Goal: Information Seeking & Learning: Check status

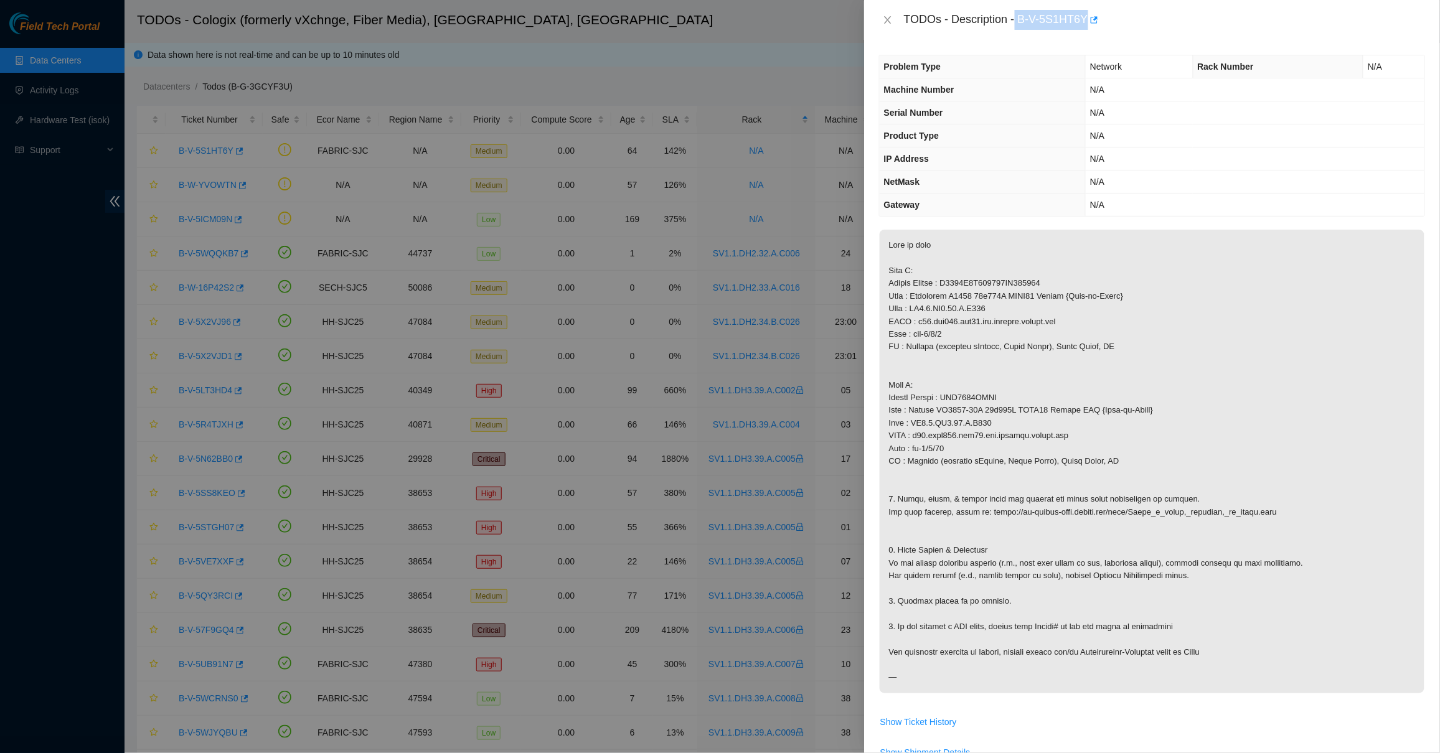
drag, startPoint x: 1019, startPoint y: 18, endPoint x: 1087, endPoint y: 31, distance: 68.5
click at [1087, 31] on div "TODOs - Description - B-V-5S1HT6Y" at bounding box center [1152, 20] width 576 height 40
copy div "B-V-5S1HT6Y"
click at [890, 17] on icon "close" at bounding box center [888, 20] width 10 height 10
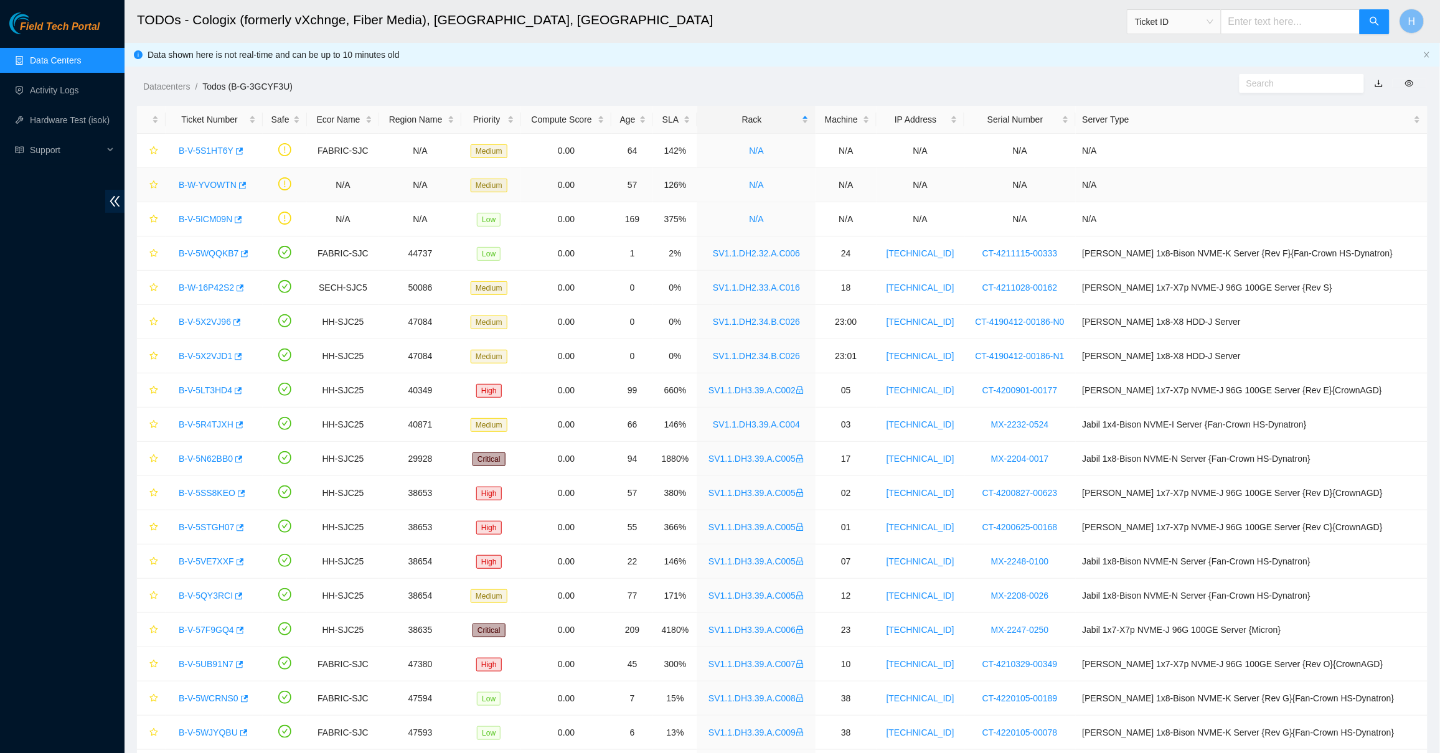
click at [218, 181] on link "B-W-YVOWTN" at bounding box center [208, 185] width 58 height 10
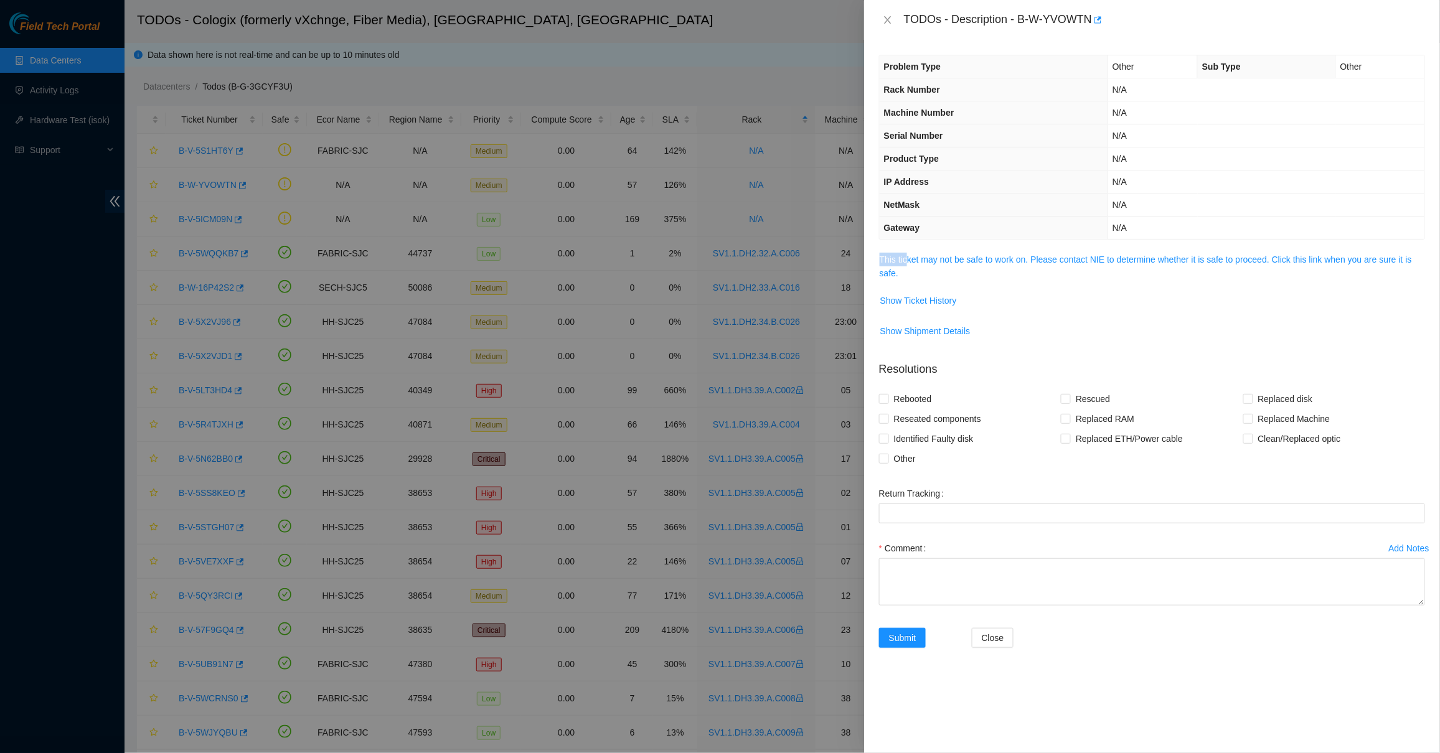
click at [910, 254] on span "This ticket may not be safe to work on. Please contact NIE to determine whether…" at bounding box center [1152, 266] width 545 height 27
click at [916, 261] on link "This ticket may not be safe to work on. Please contact NIE to determine whether…" at bounding box center [1146, 267] width 532 height 24
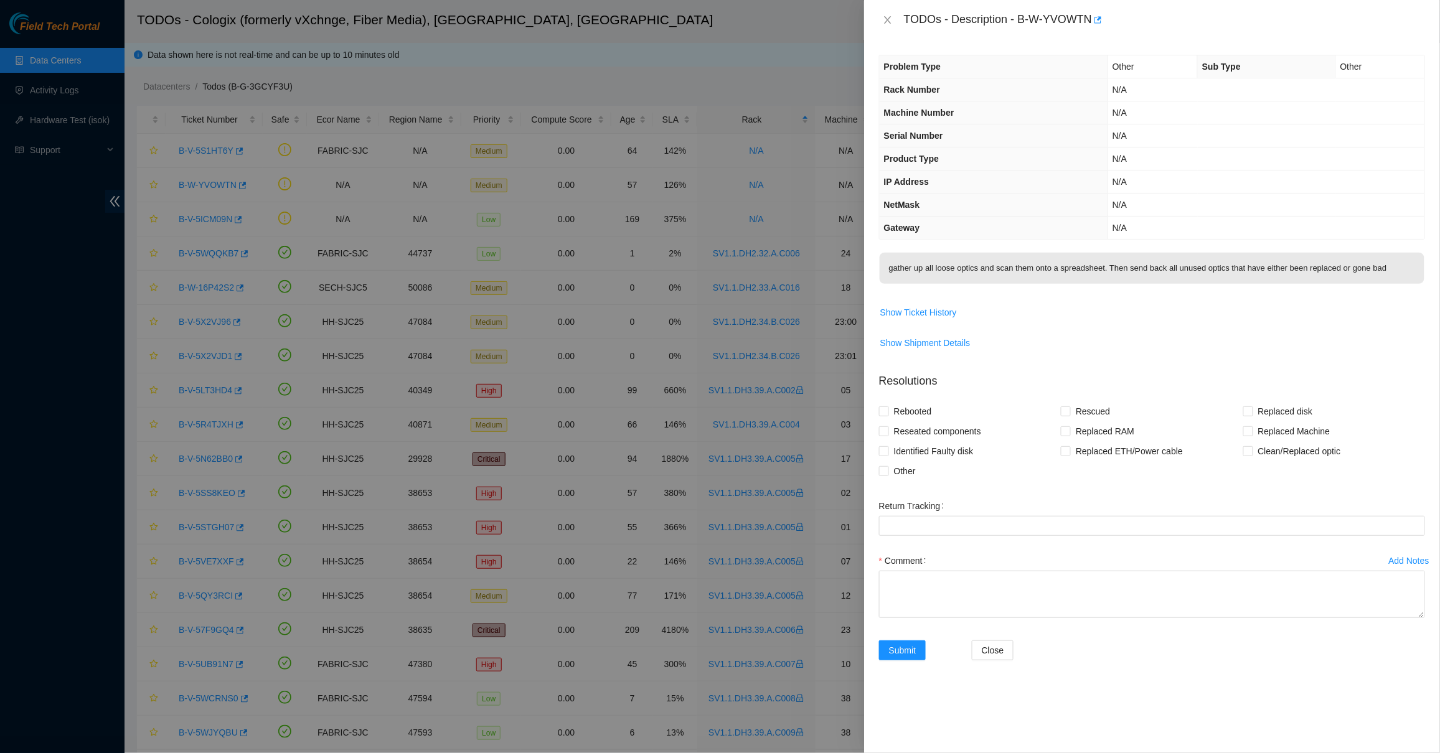
click at [886, 33] on div "TODOs - Description - B-W-YVOWTN" at bounding box center [1152, 20] width 576 height 40
click at [892, 19] on icon "close" at bounding box center [888, 20] width 10 height 10
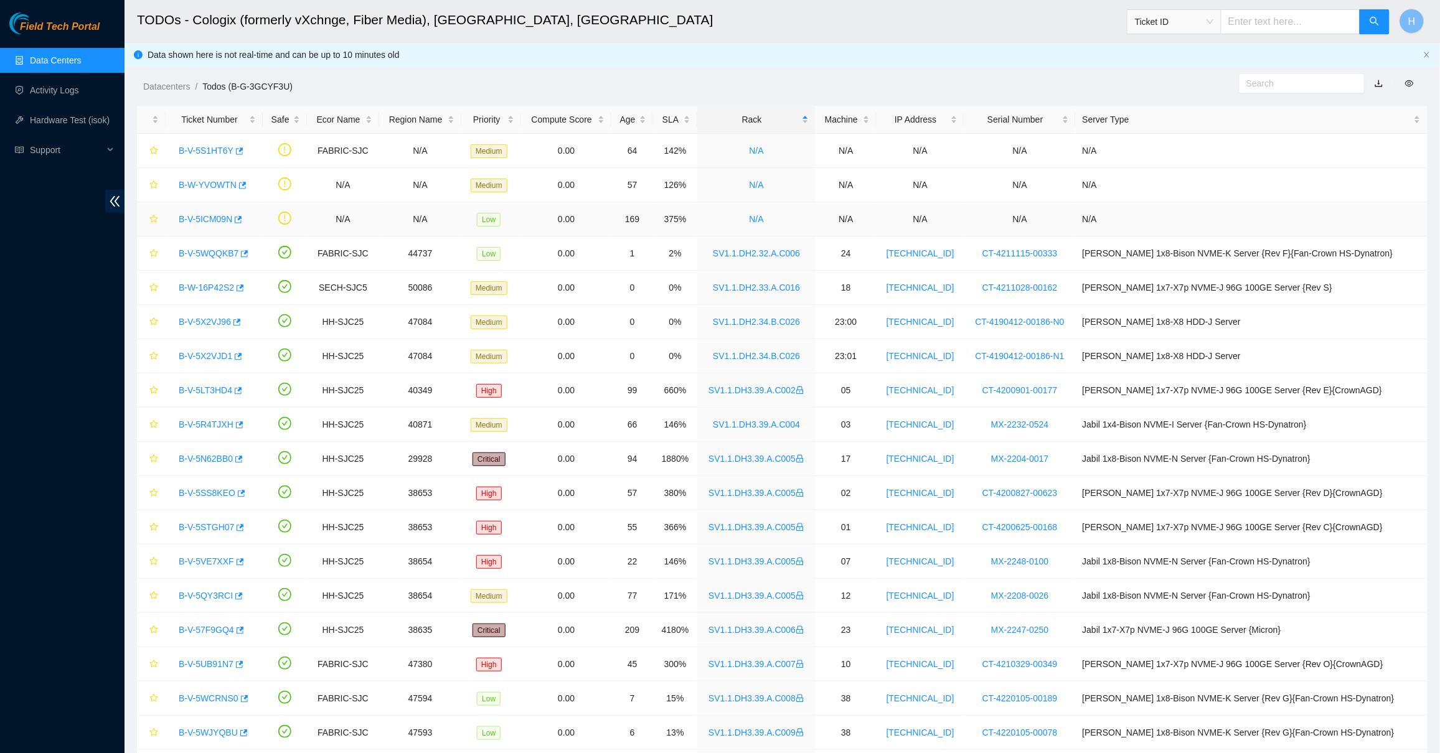
click at [222, 220] on link "B-V-5ICM09N" at bounding box center [206, 219] width 54 height 10
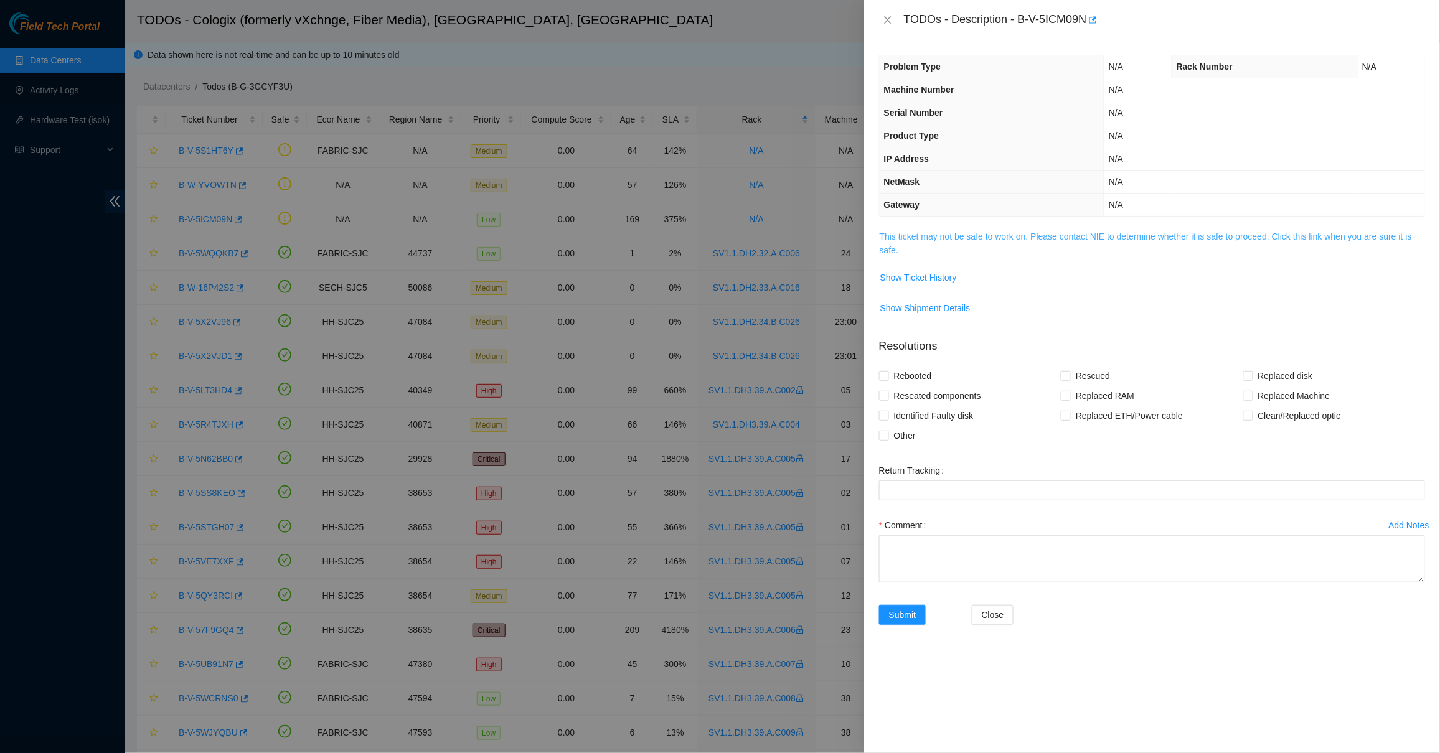
click at [891, 252] on link "This ticket may not be safe to work on. Please contact NIE to determine whether…" at bounding box center [1146, 244] width 532 height 24
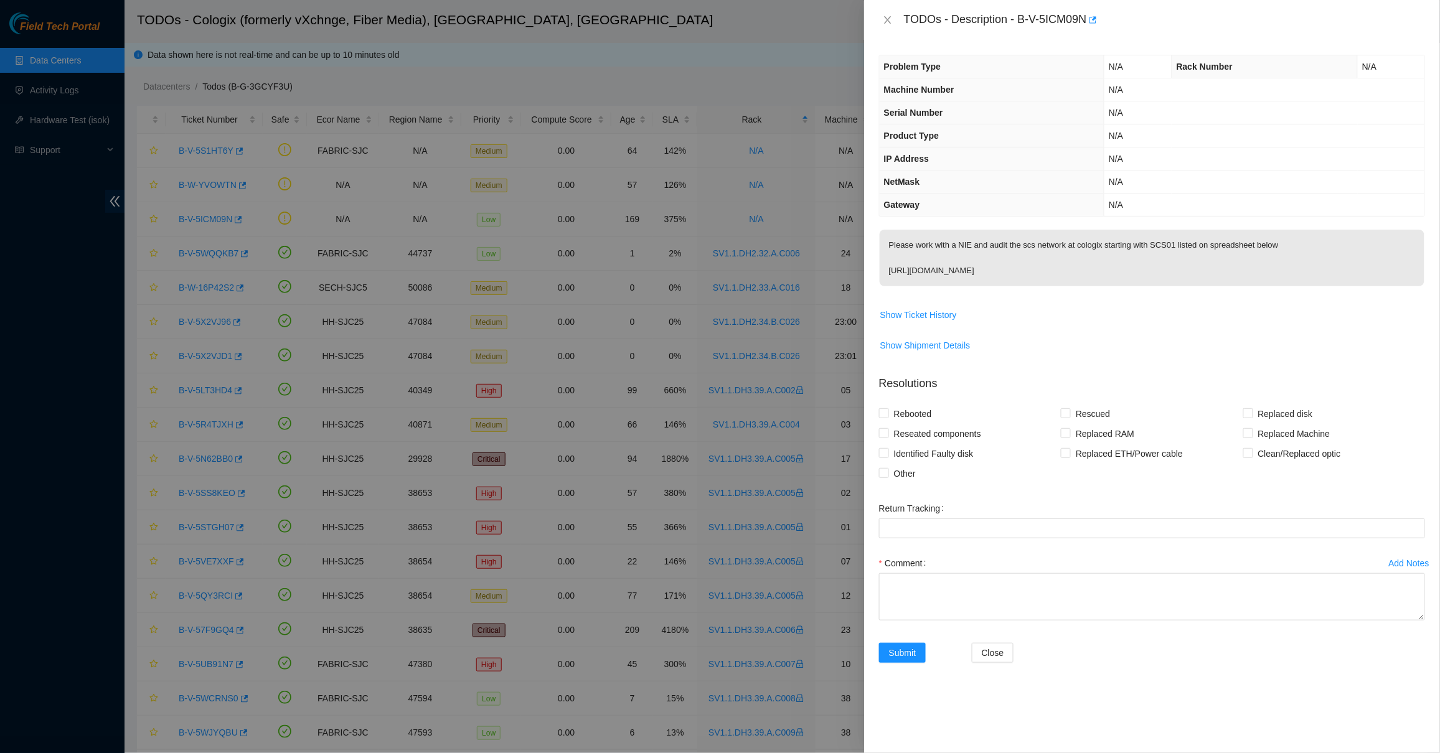
click at [888, 29] on div "TODOs - Description - B-V-5ICM09N" at bounding box center [1152, 20] width 546 height 20
click at [888, 21] on icon "close" at bounding box center [888, 20] width 10 height 10
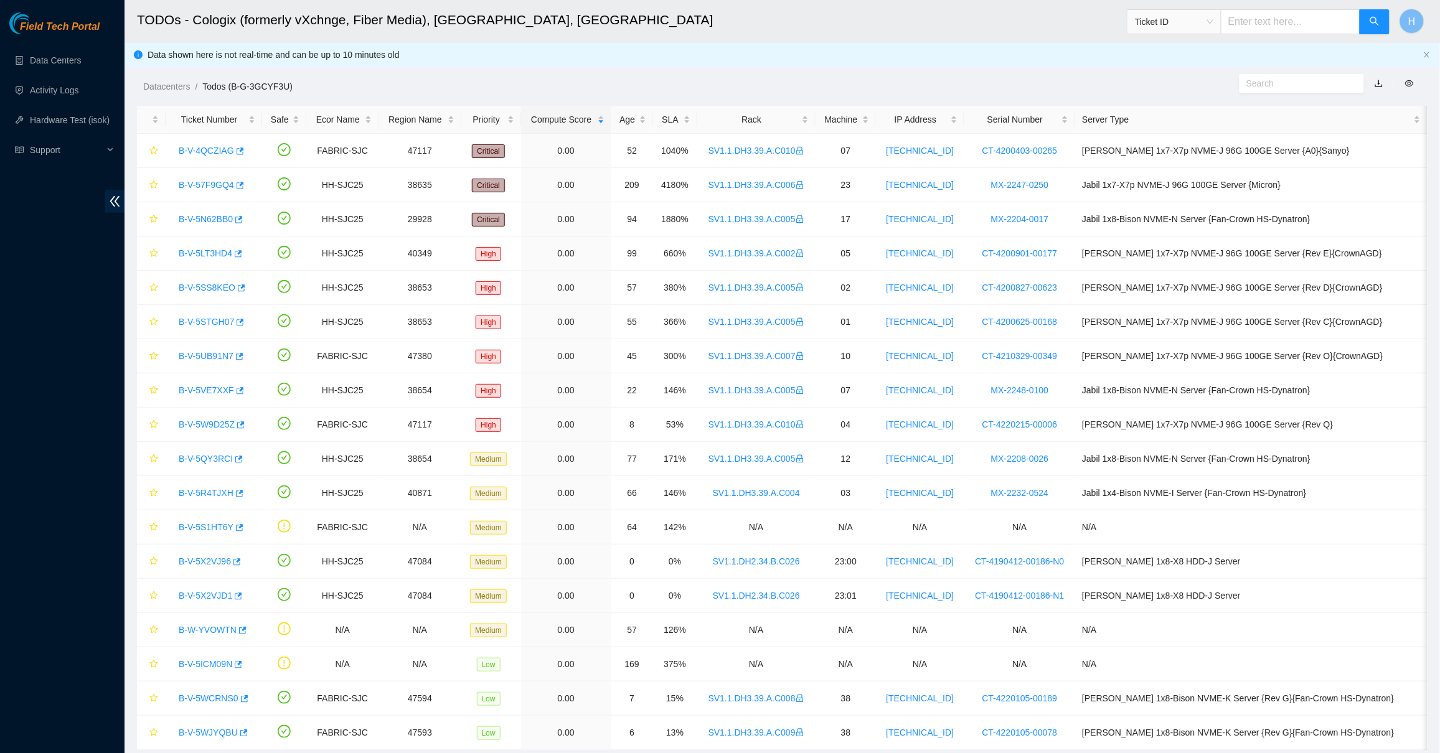
click at [1255, 75] on span at bounding box center [1302, 83] width 125 height 19
click at [1255, 76] on body "Field Tech Portal Data Centers Activity Logs Hardware Test (isok) Support TODOs…" at bounding box center [720, 376] width 1440 height 753
paste input "B-V-5S1HT6Y"
type input "B-V-5S1HT6Y"
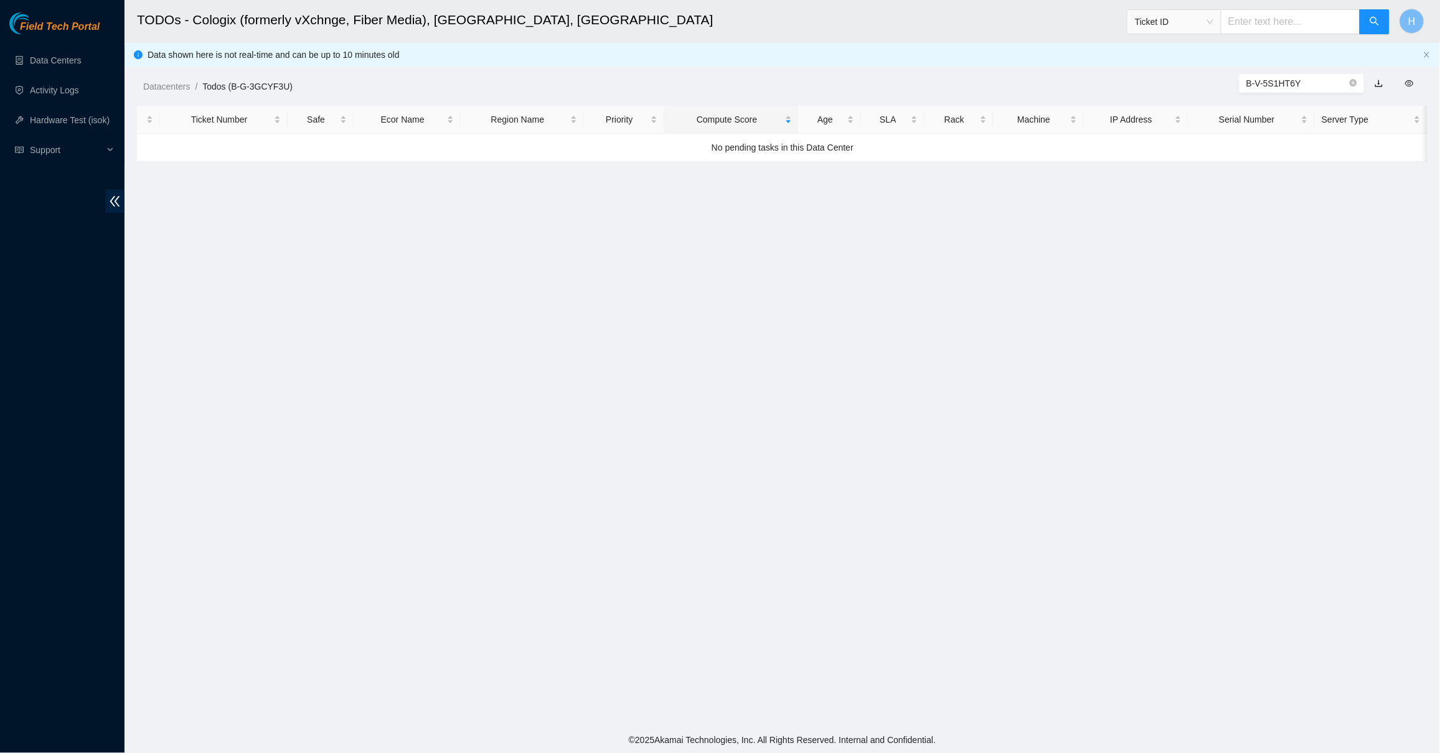
drag, startPoint x: 1341, startPoint y: 78, endPoint x: 1150, endPoint y: 78, distance: 191.8
click at [1150, 78] on div "B-V-5S1HT6Y" at bounding box center [1276, 83] width 329 height 20
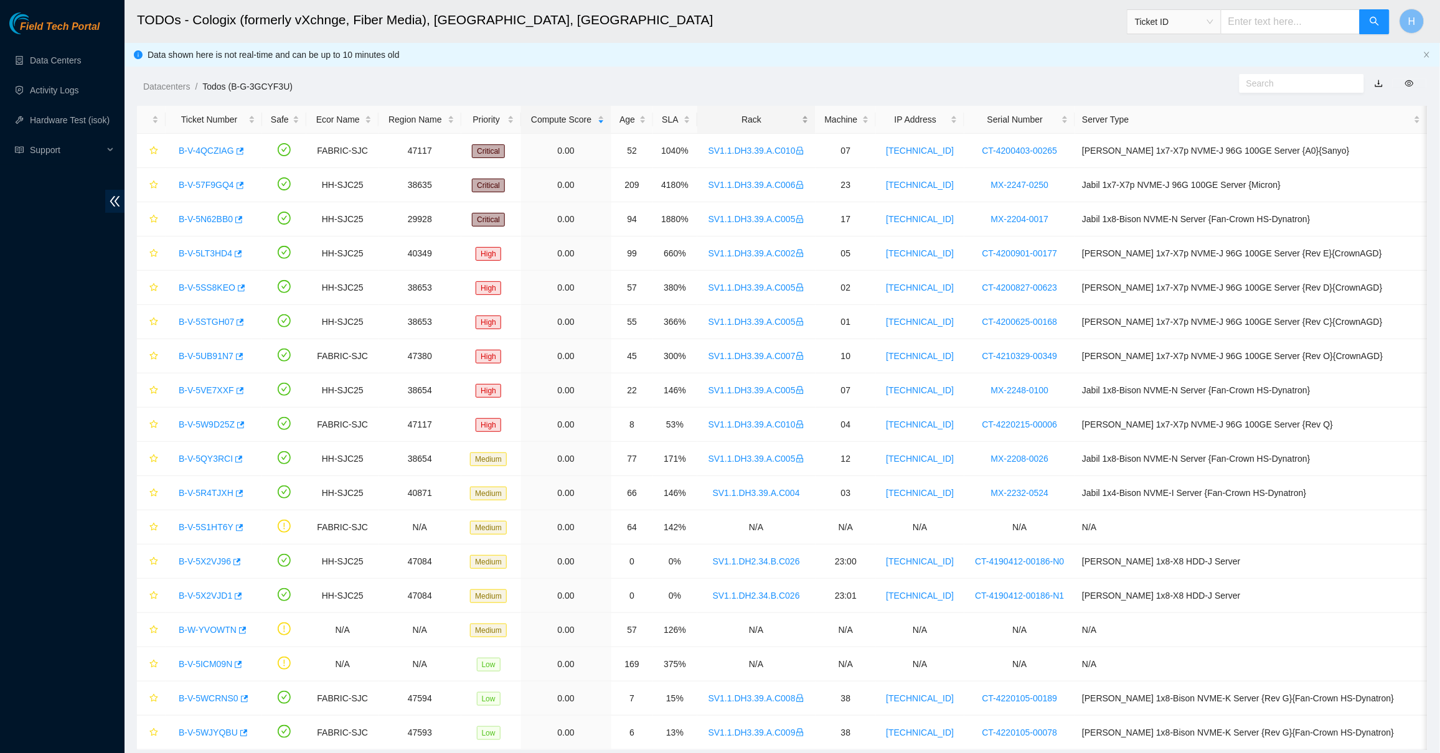
click at [785, 121] on div "Rack" at bounding box center [756, 120] width 105 height 14
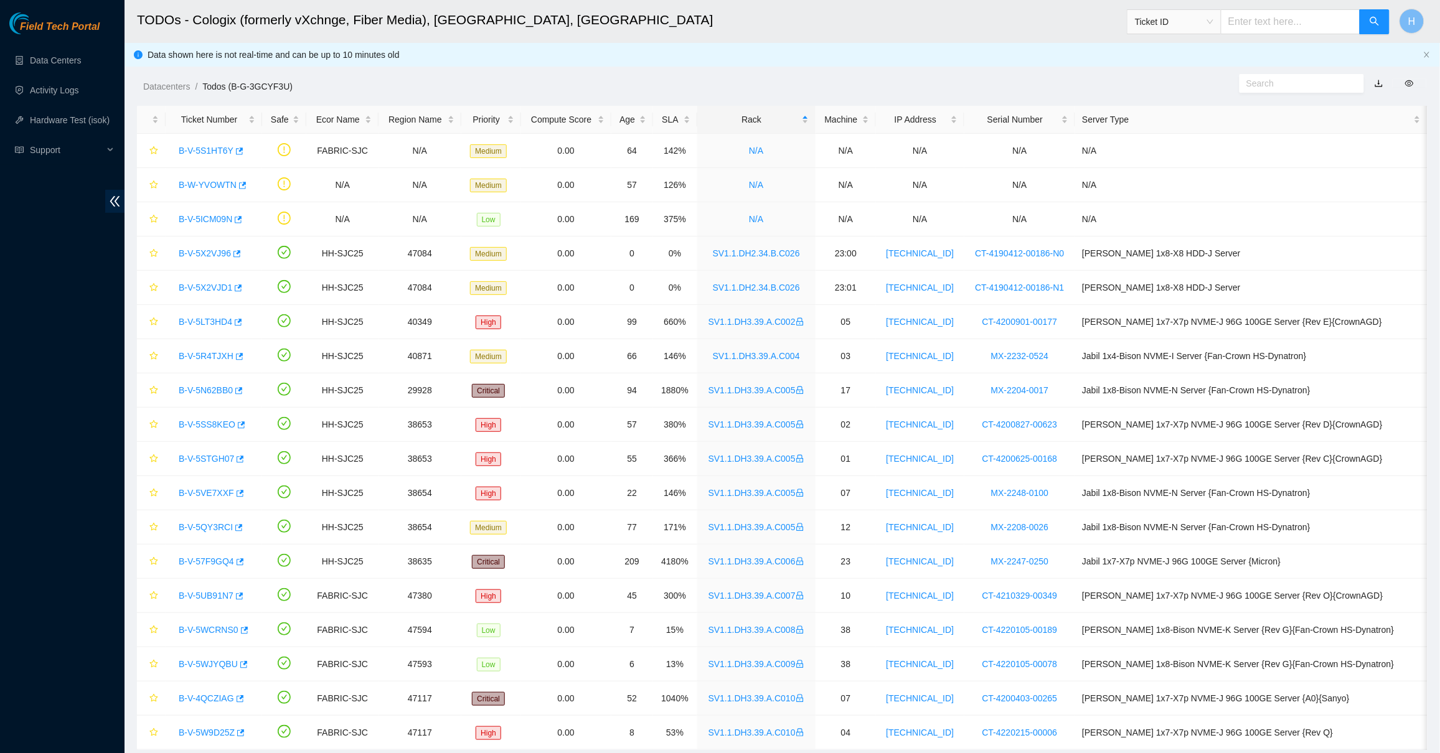
click at [1271, 85] on input "text" at bounding box center [1297, 84] width 101 height 14
paste input "B-V-5S1HT6Y"
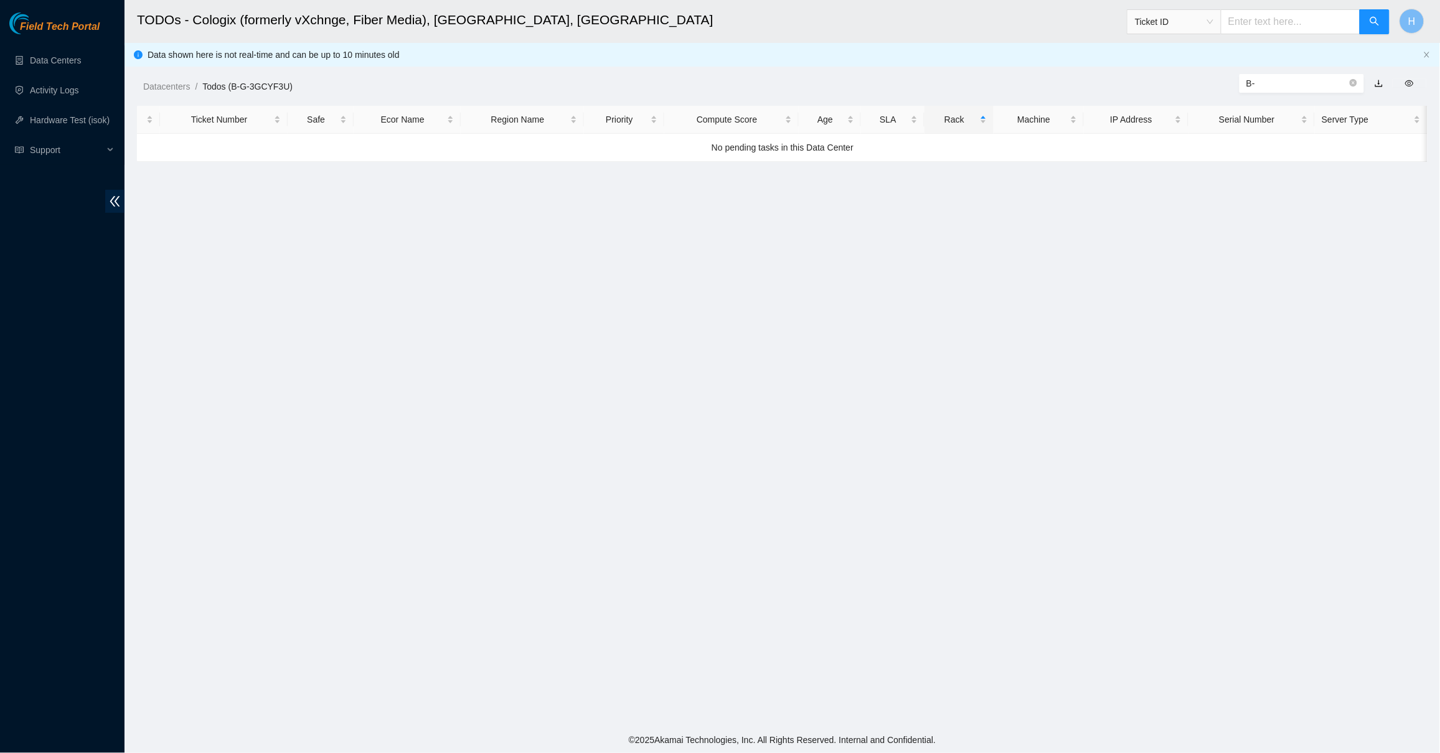
type input "B"
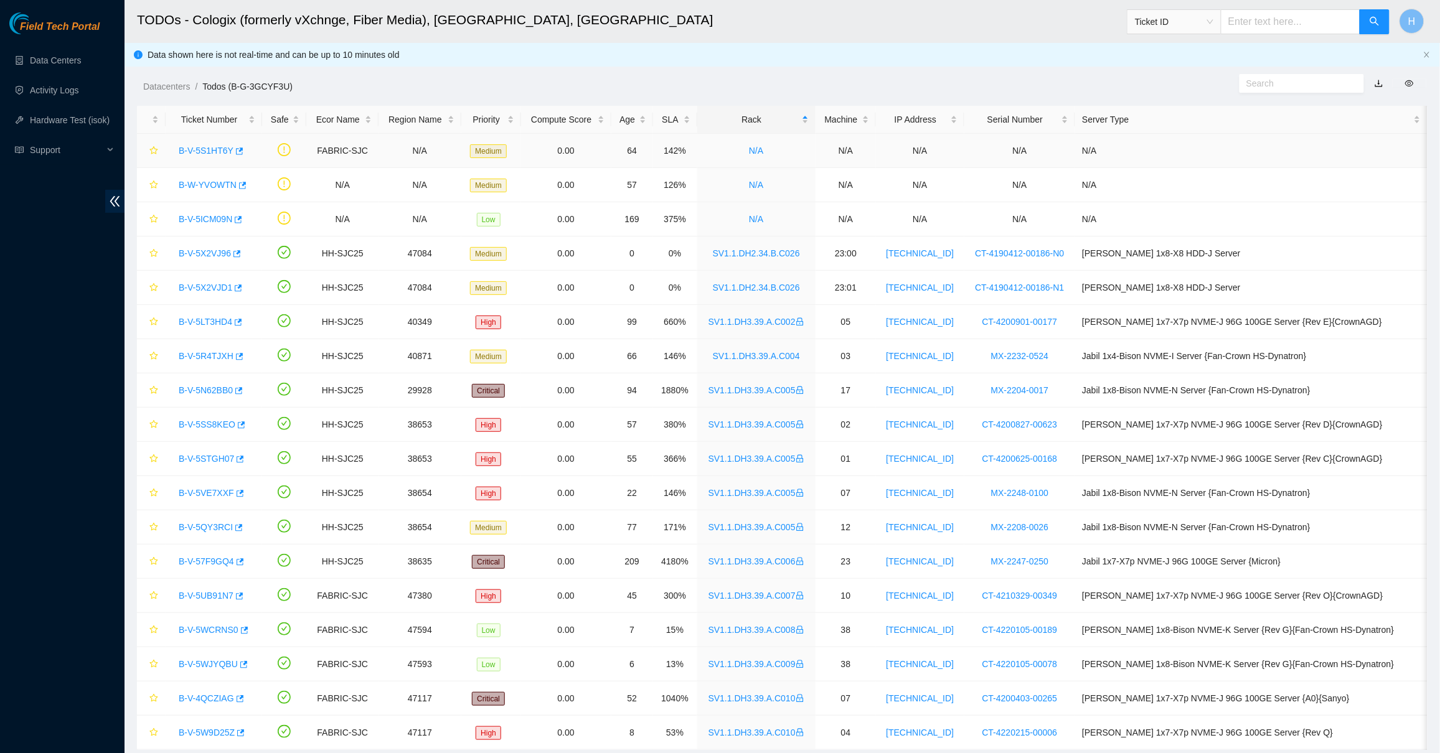
click at [201, 150] on link "B-V-5S1HT6Y" at bounding box center [206, 151] width 55 height 10
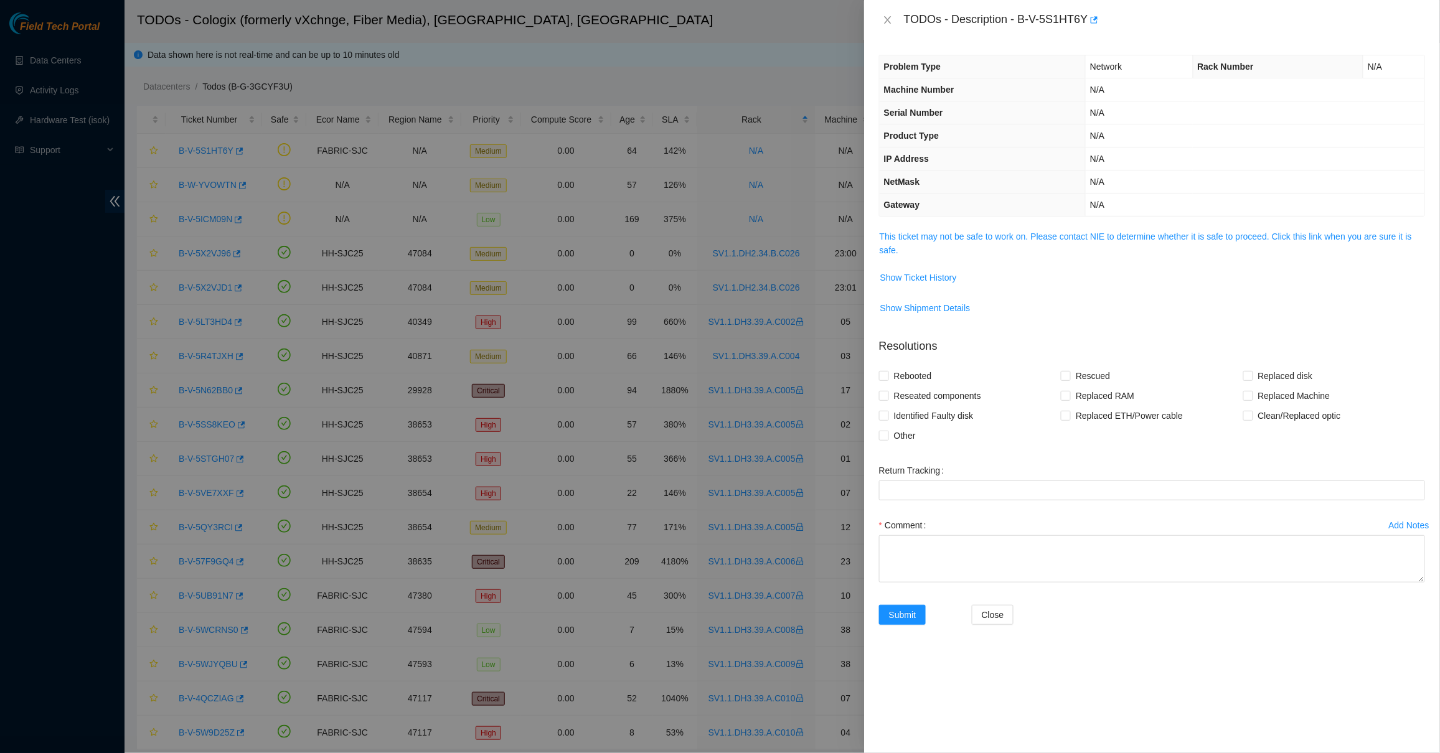
click at [975, 230] on span "This ticket may not be safe to work on. Please contact NIE to determine whether…" at bounding box center [1152, 243] width 545 height 27
click at [974, 234] on link "This ticket may not be safe to work on. Please contact NIE to determine whether…" at bounding box center [1146, 244] width 532 height 24
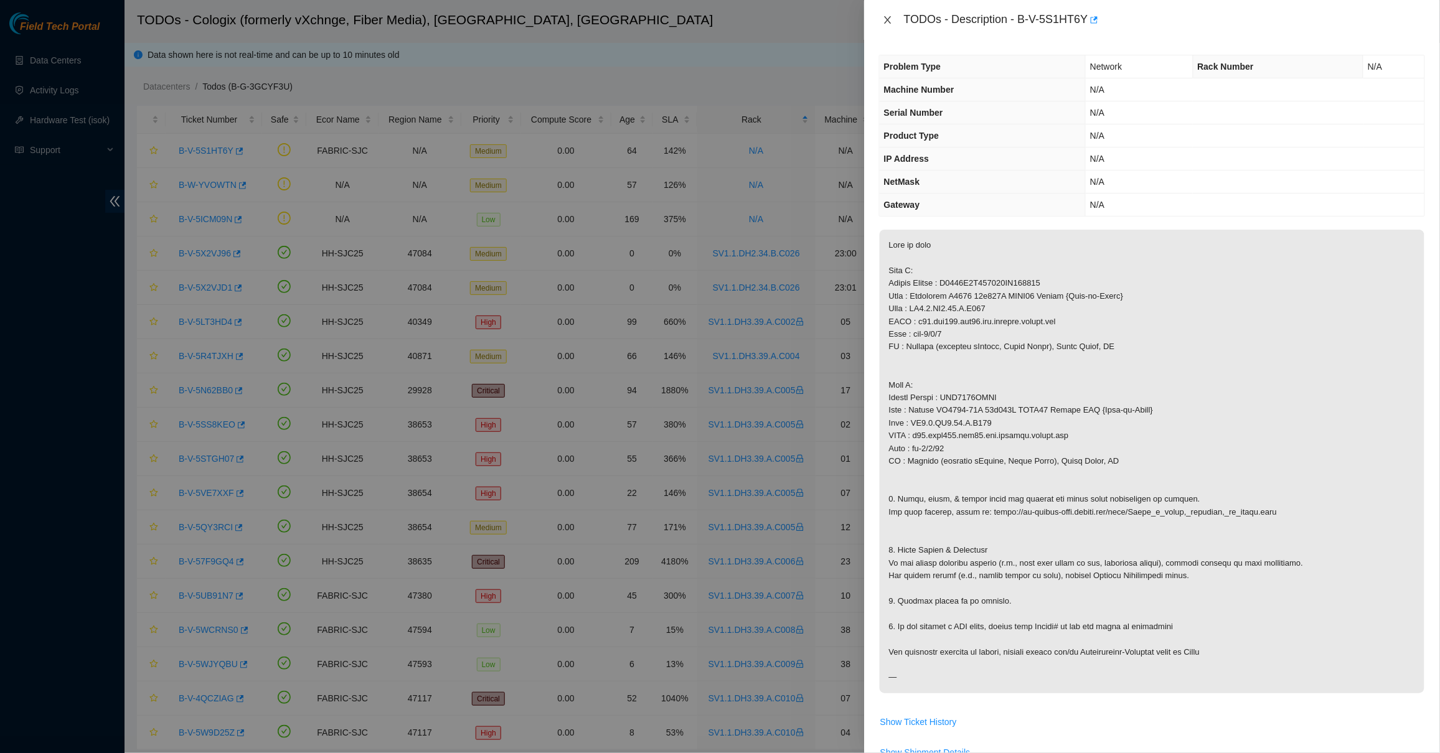
click at [889, 25] on button "Close" at bounding box center [887, 20] width 17 height 12
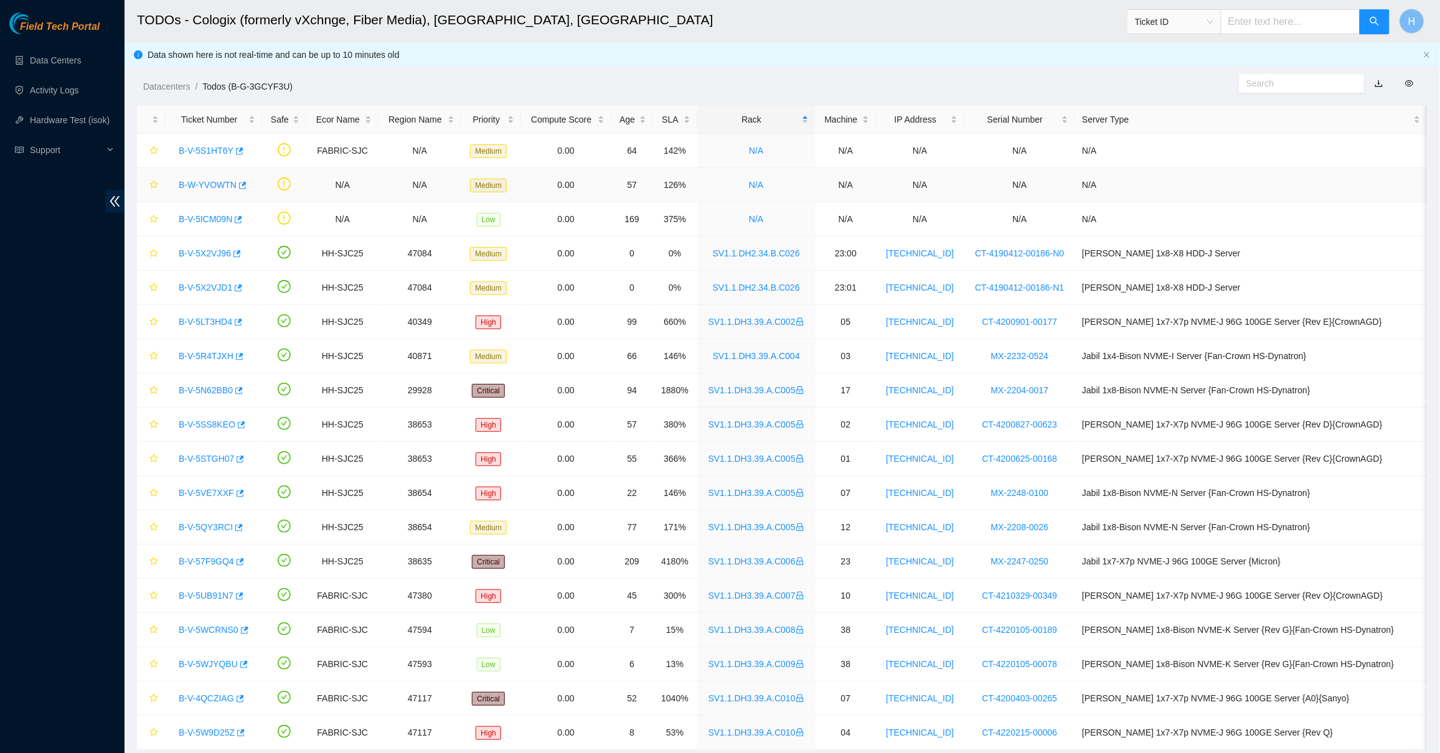
click at [195, 190] on div "B-W-YVOWTN" at bounding box center [213, 185] width 83 height 20
click at [199, 182] on link "B-W-YVOWTN" at bounding box center [208, 185] width 58 height 10
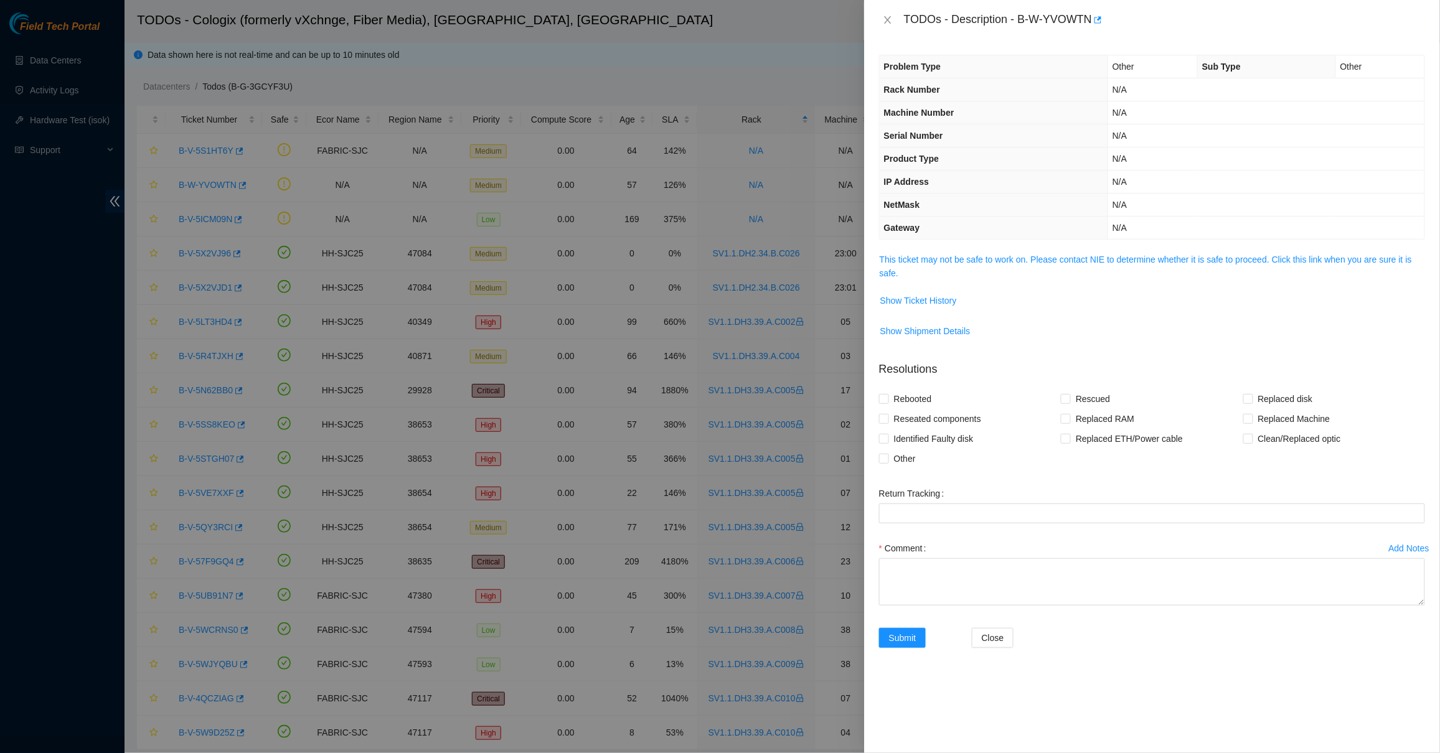
click at [909, 266] on span "This ticket may not be safe to work on. Please contact NIE to determine whether…" at bounding box center [1152, 266] width 545 height 27
click at [908, 264] on link "This ticket may not be safe to work on. Please contact NIE to determine whether…" at bounding box center [1146, 267] width 532 height 24
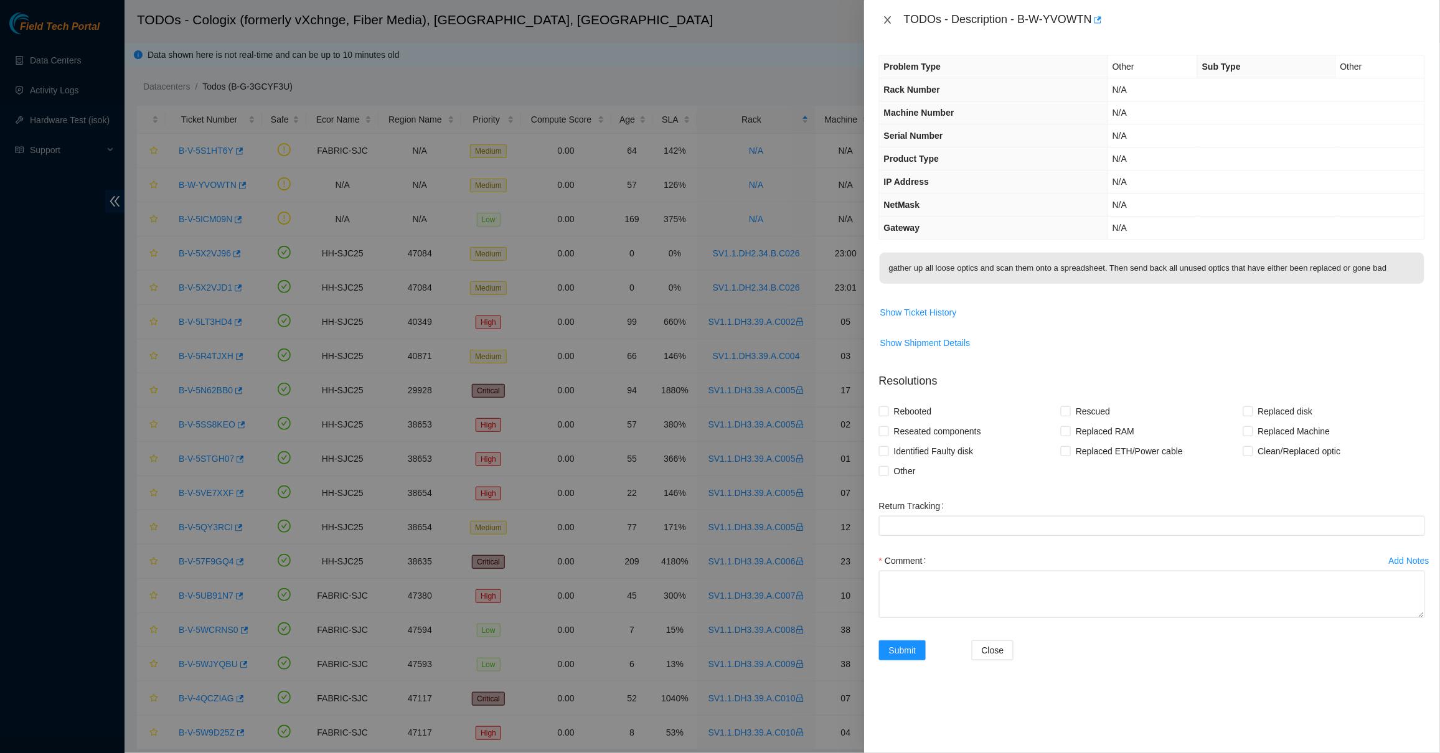
click at [890, 19] on icon "close" at bounding box center [888, 20] width 10 height 10
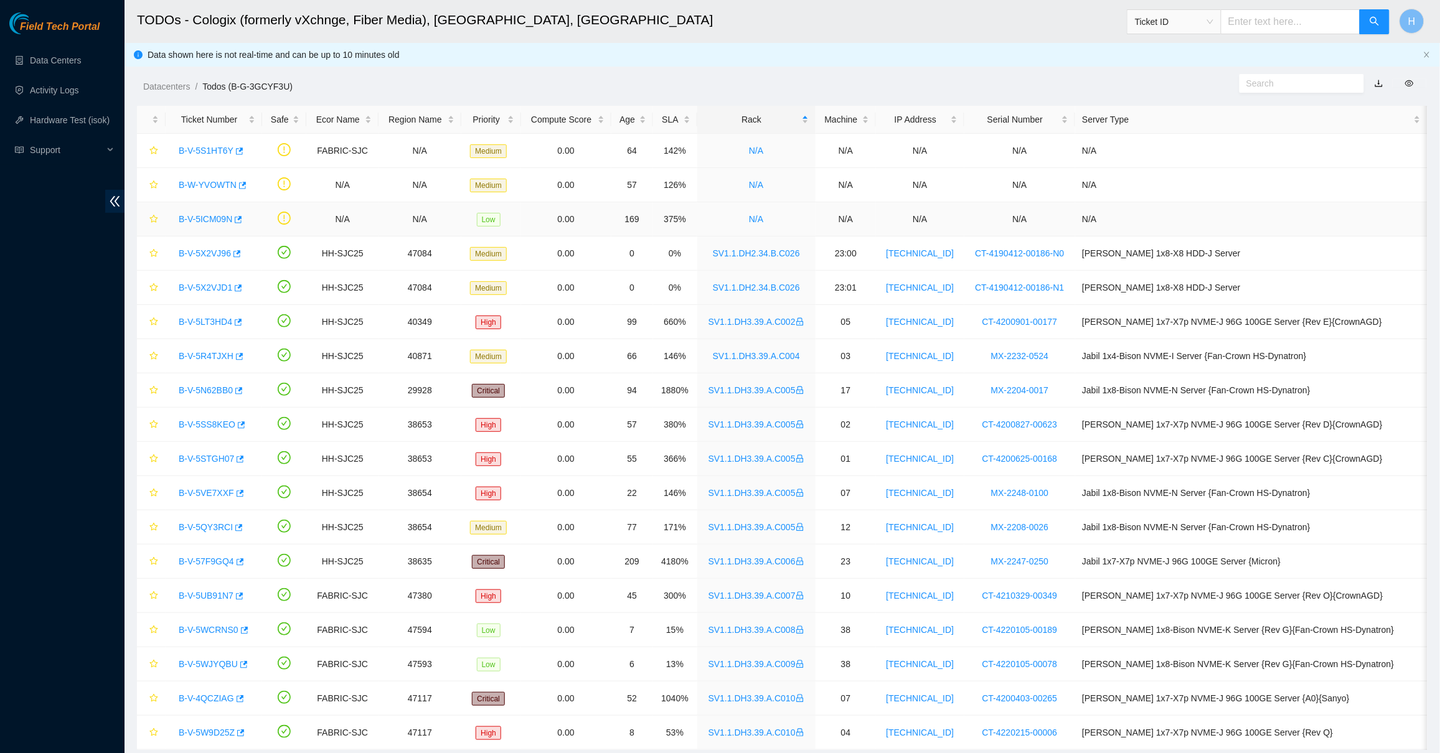
click at [215, 217] on link "B-V-5ICM09N" at bounding box center [206, 219] width 54 height 10
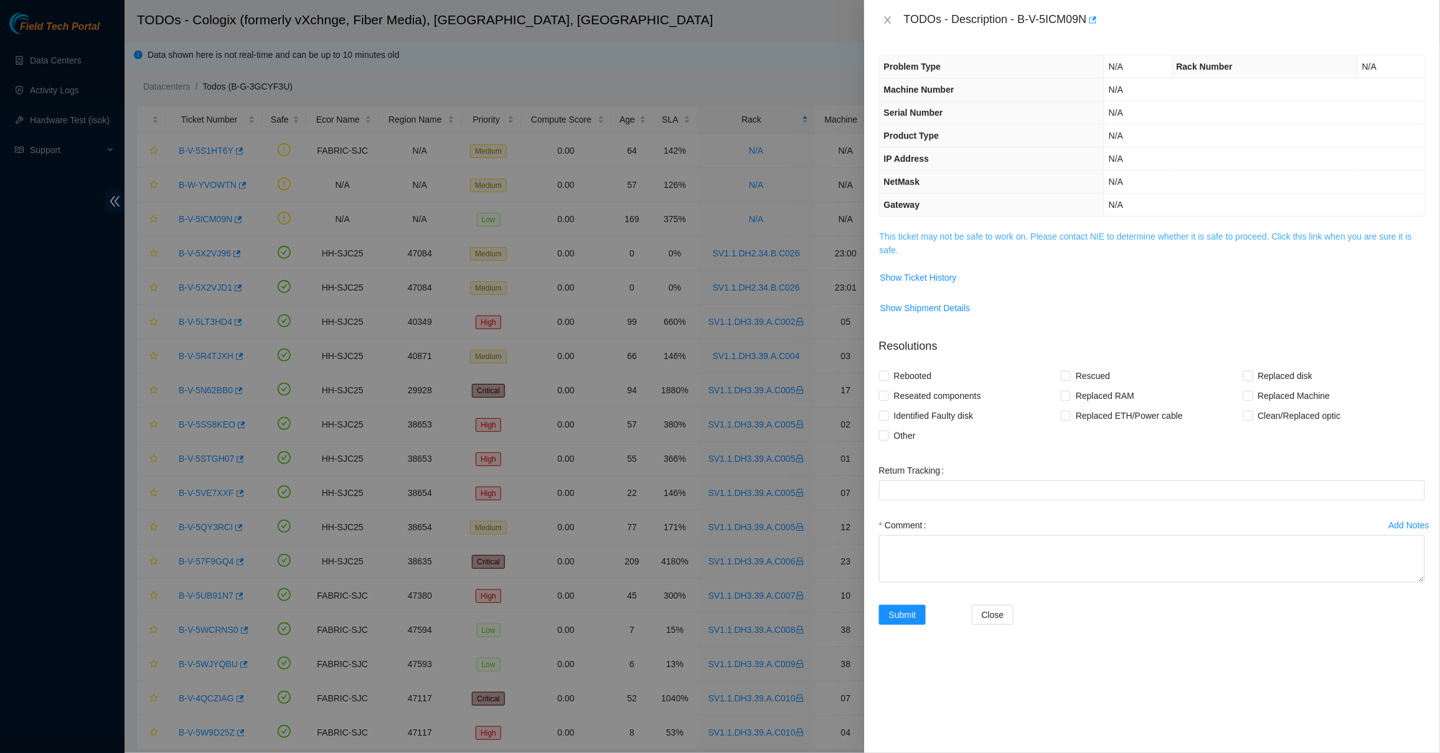
click at [897, 233] on link "This ticket may not be safe to work on. Please contact NIE to determine whether…" at bounding box center [1146, 244] width 532 height 24
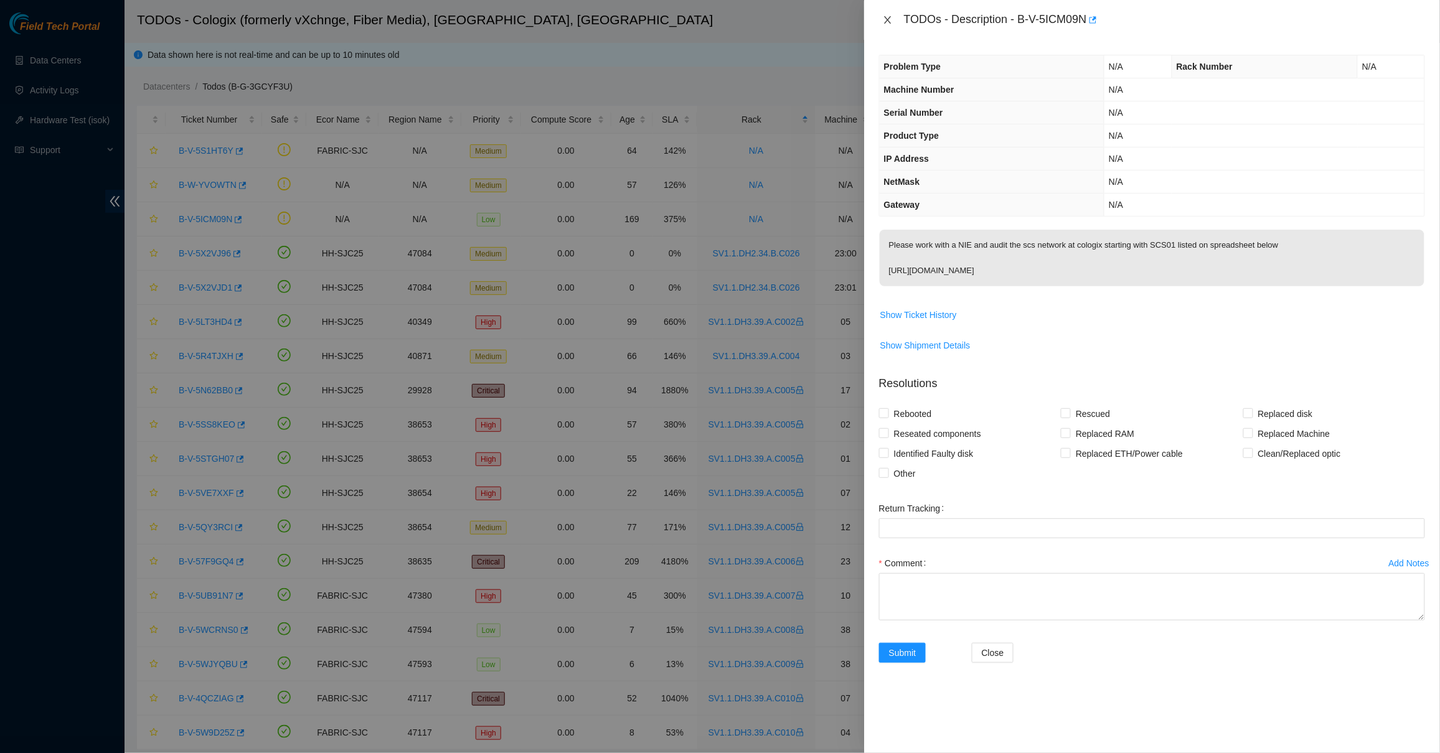
click at [890, 19] on icon "close" at bounding box center [888, 20] width 10 height 10
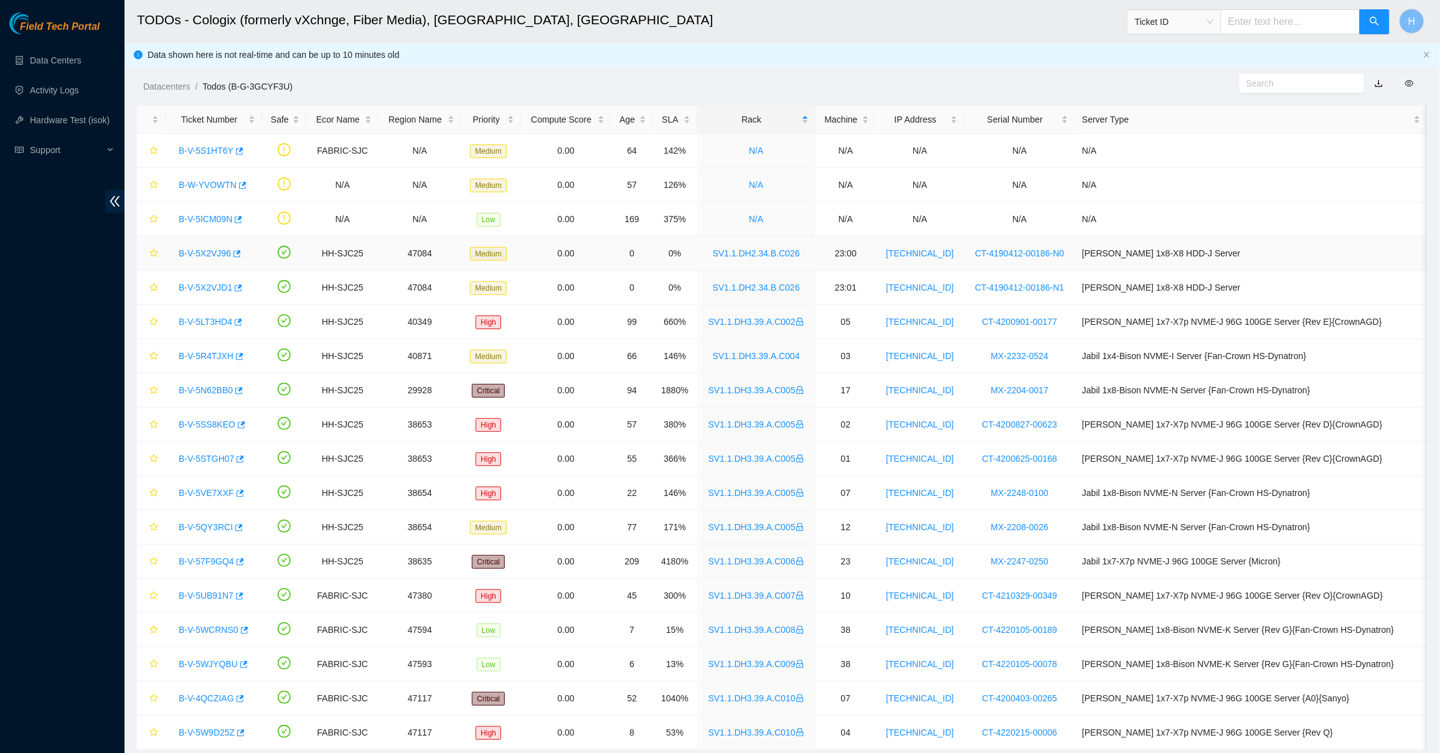
click at [206, 257] on link "B-V-5X2VJ96" at bounding box center [205, 253] width 52 height 10
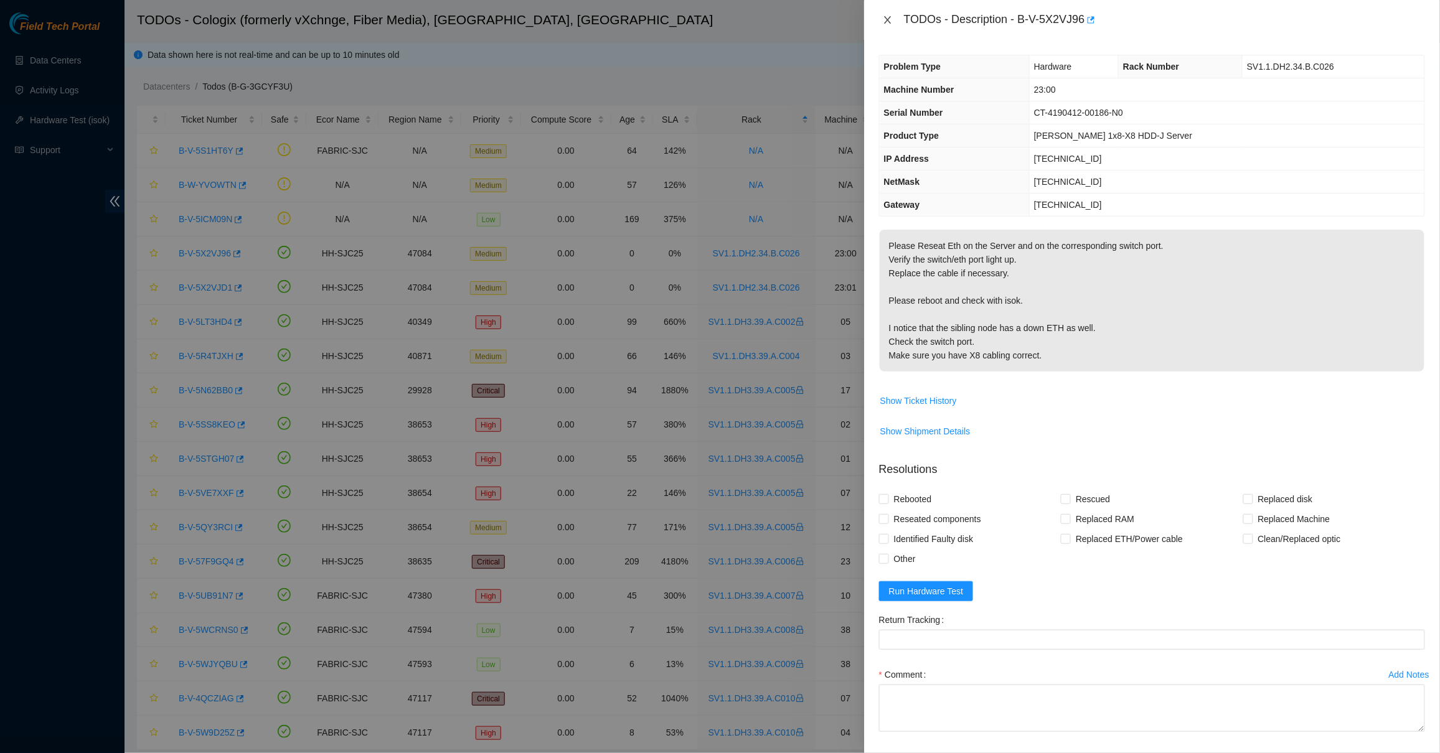
click at [889, 22] on icon "close" at bounding box center [888, 20] width 10 height 10
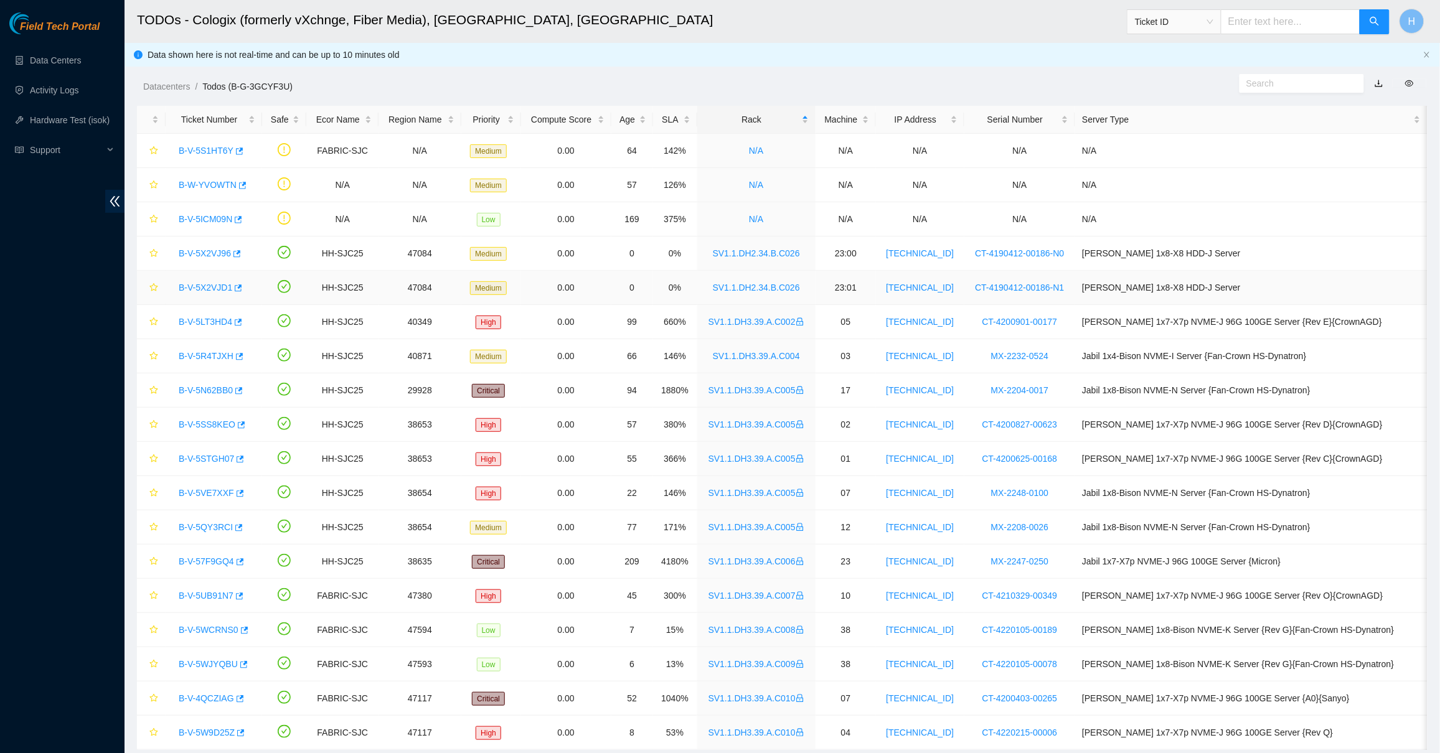
click at [215, 288] on link "B-V-5X2VJD1" at bounding box center [206, 288] width 54 height 10
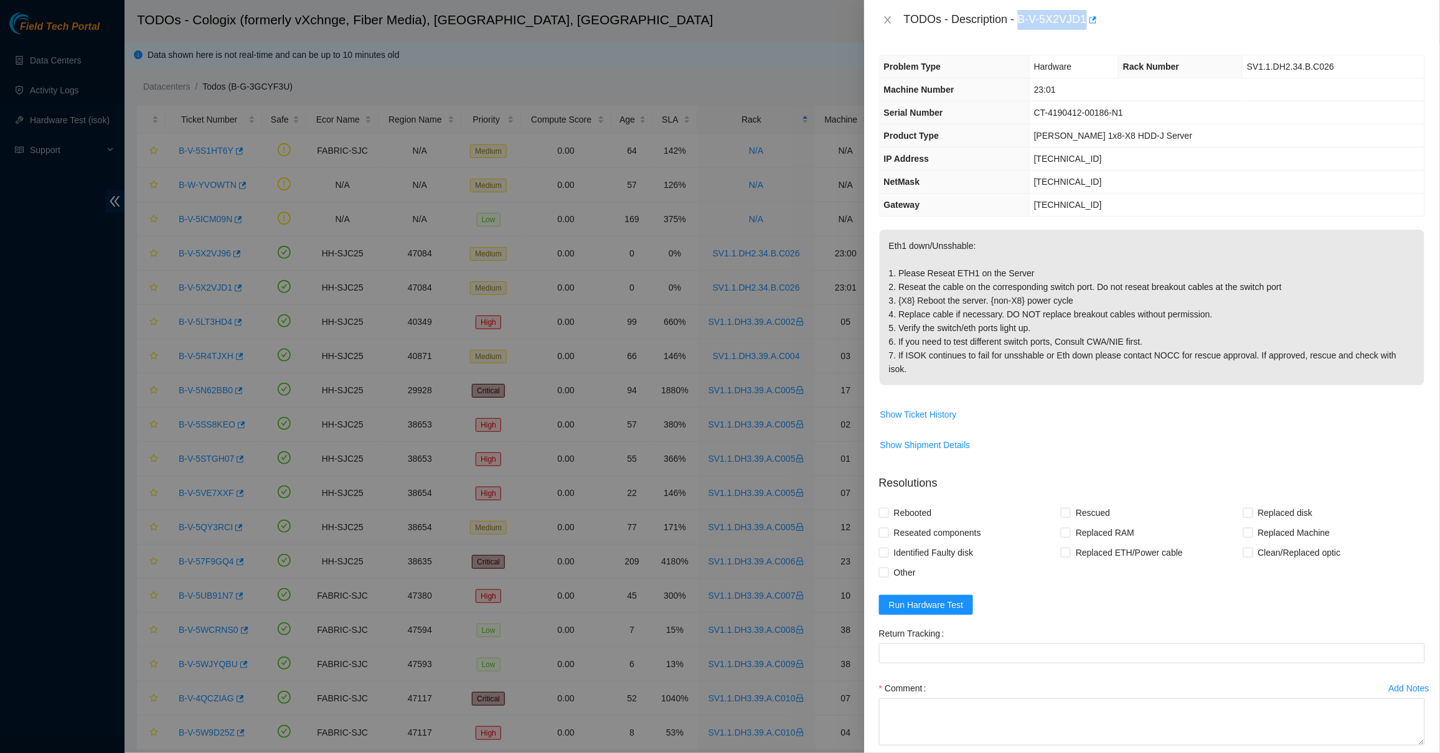
drag, startPoint x: 1091, startPoint y: 21, endPoint x: 1019, endPoint y: 21, distance: 71.6
click at [1019, 21] on div "TODOs - Description - B-V-5X2VJD1" at bounding box center [1164, 20] width 521 height 20
copy div "B-V-5X2VJD1"
click at [884, 21] on icon "close" at bounding box center [888, 20] width 10 height 10
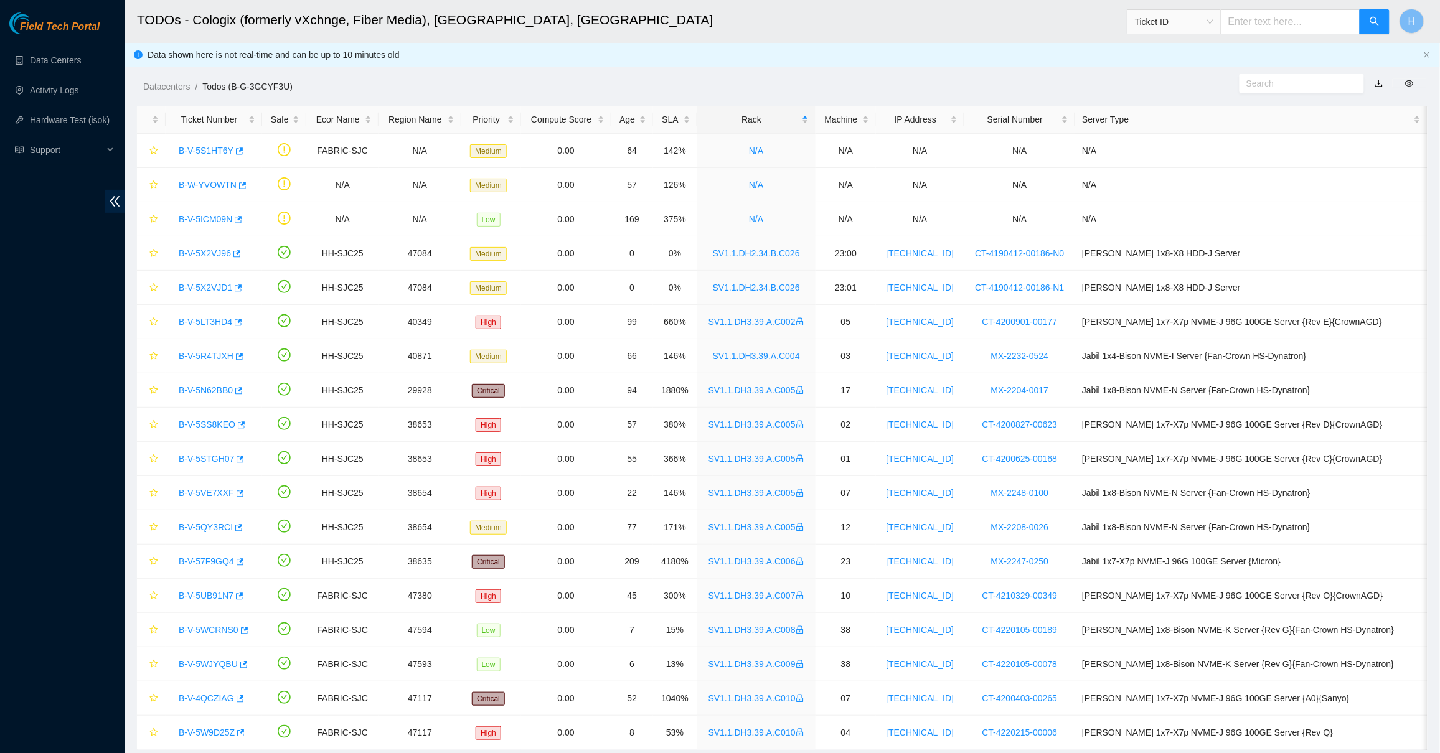
click at [7, 304] on div "Field Tech Portal Data Centers Activity Logs Hardware Test (isok) Support" at bounding box center [62, 382] width 125 height 741
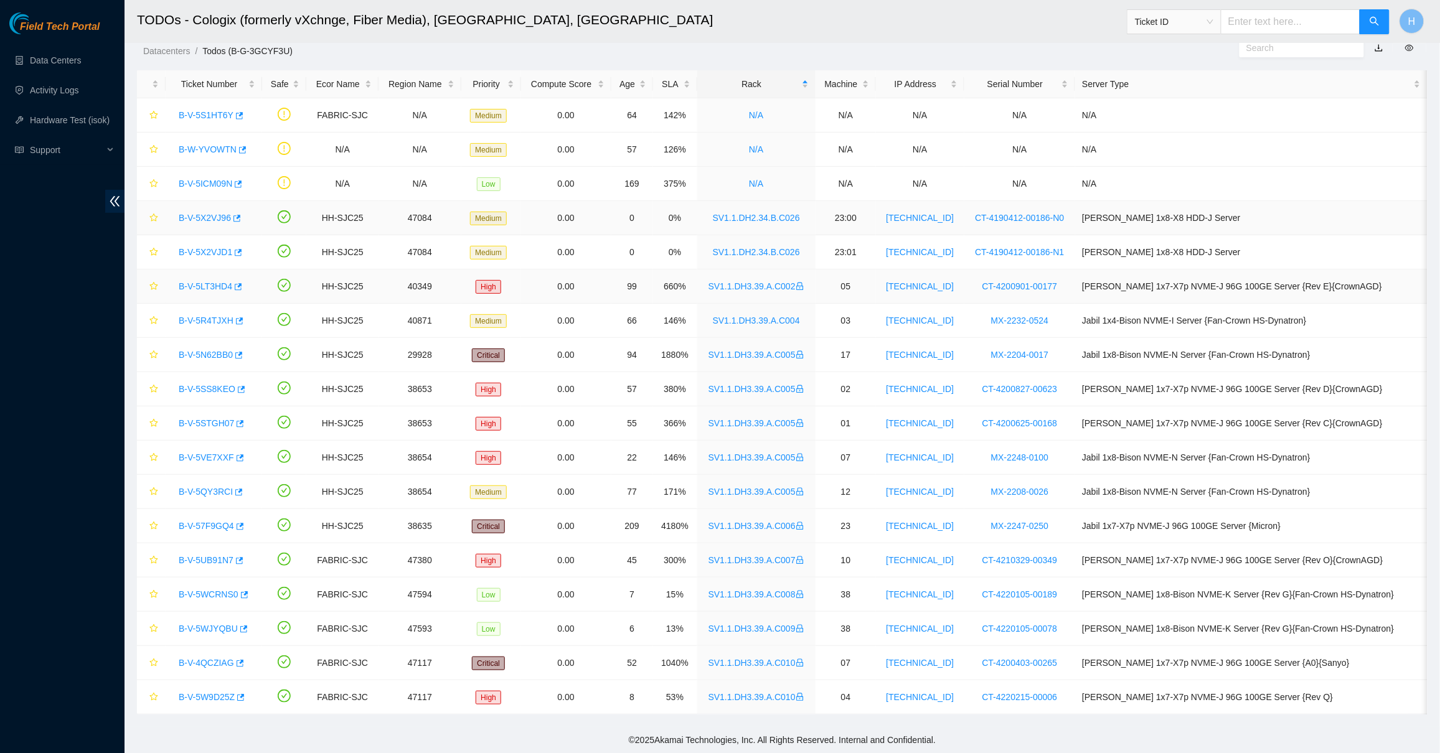
click at [311, 230] on td "HH-SJC25" at bounding box center [342, 218] width 72 height 34
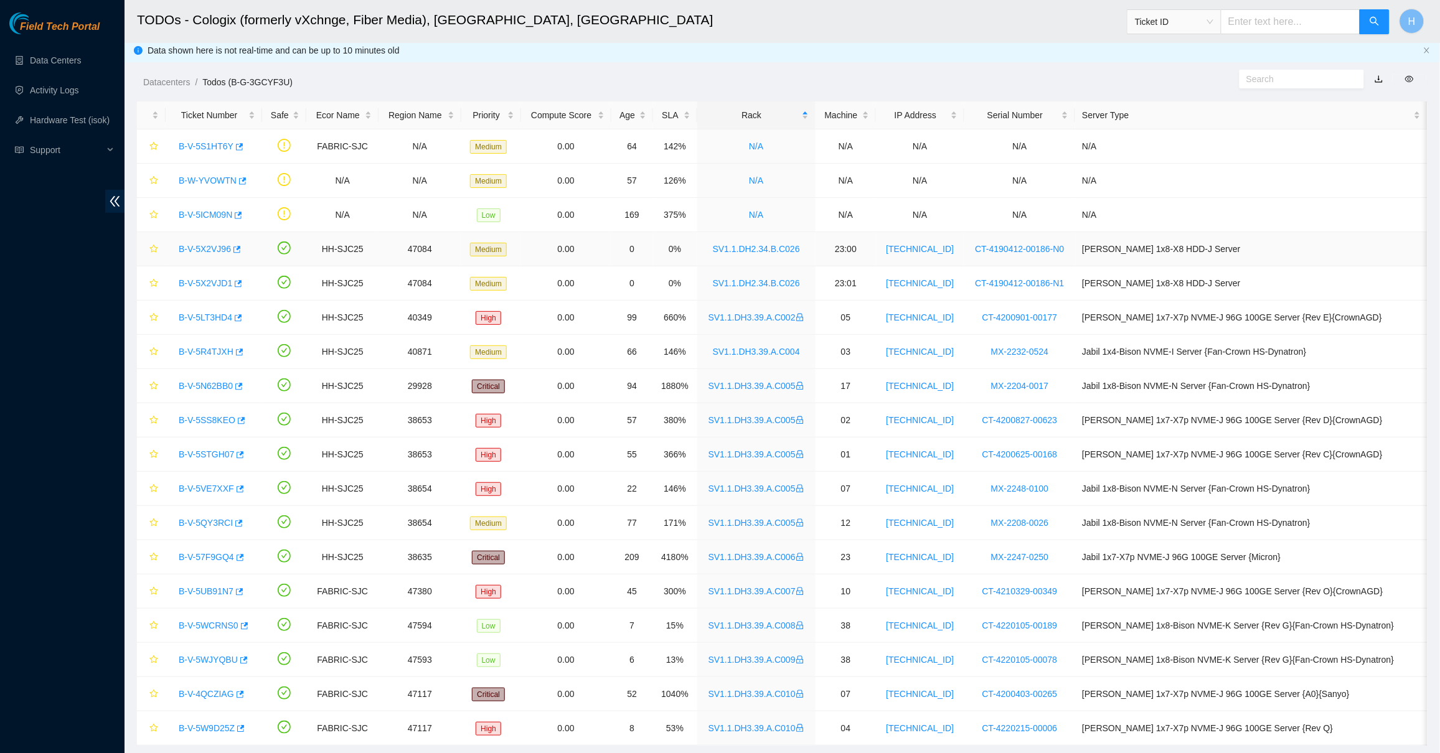
scroll to position [0, 0]
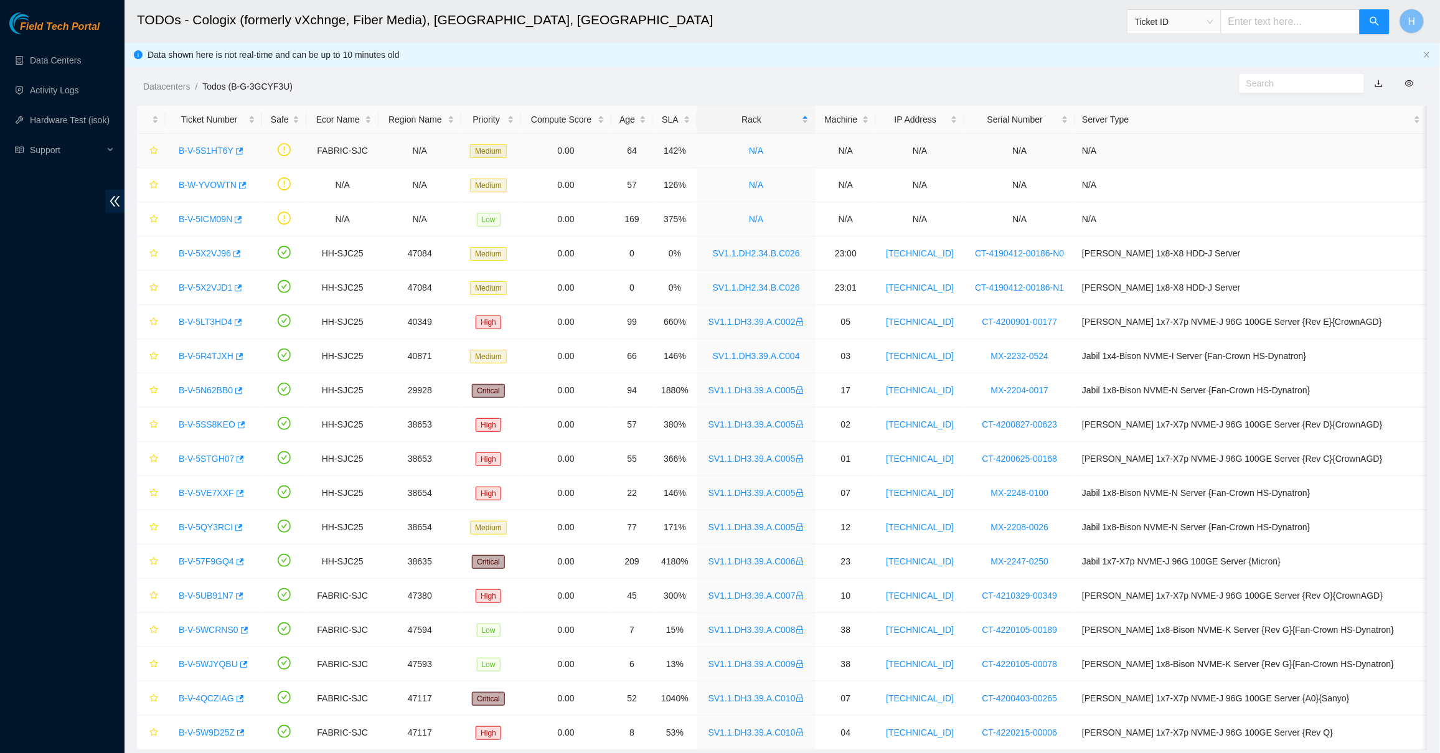
click at [223, 148] on link "B-V-5S1HT6Y" at bounding box center [206, 151] width 55 height 10
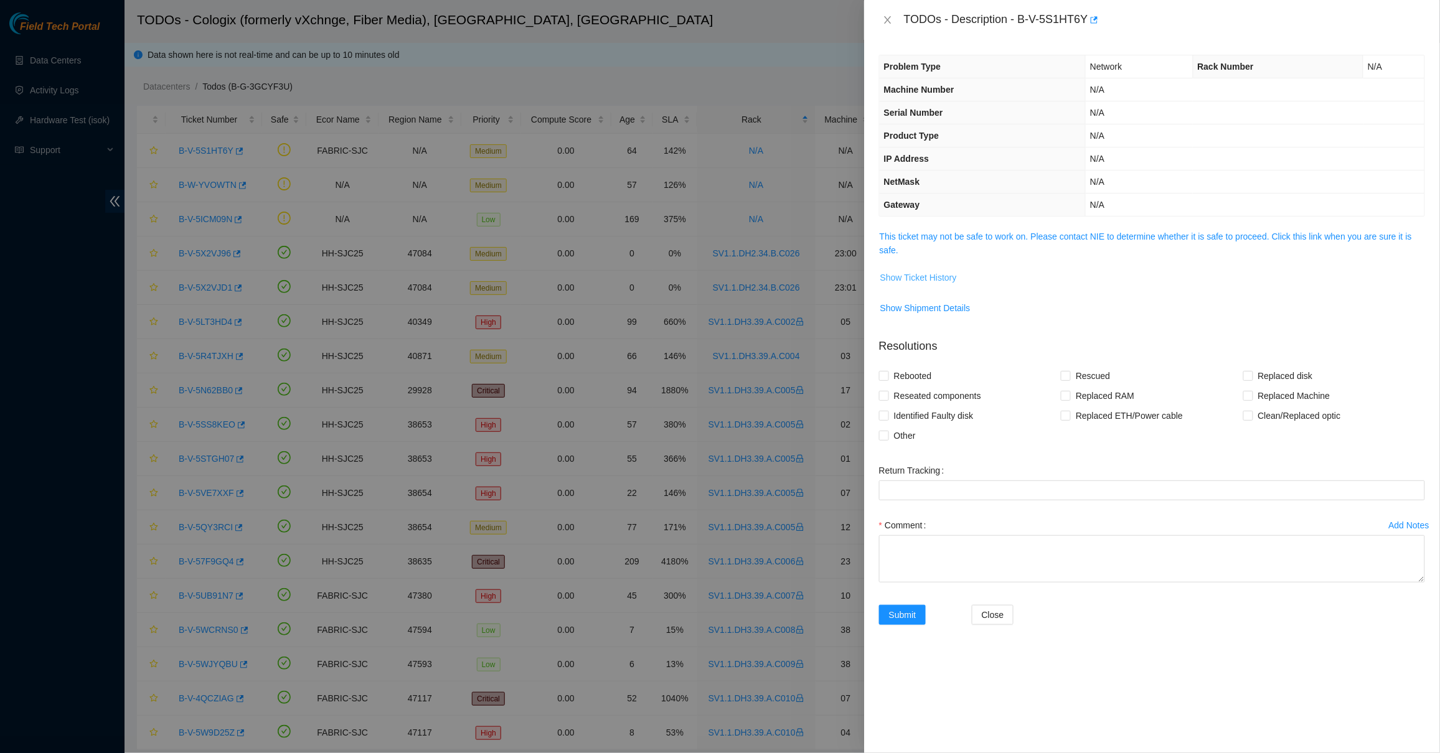
click at [950, 275] on span "Show Ticket History" at bounding box center [919, 278] width 77 height 14
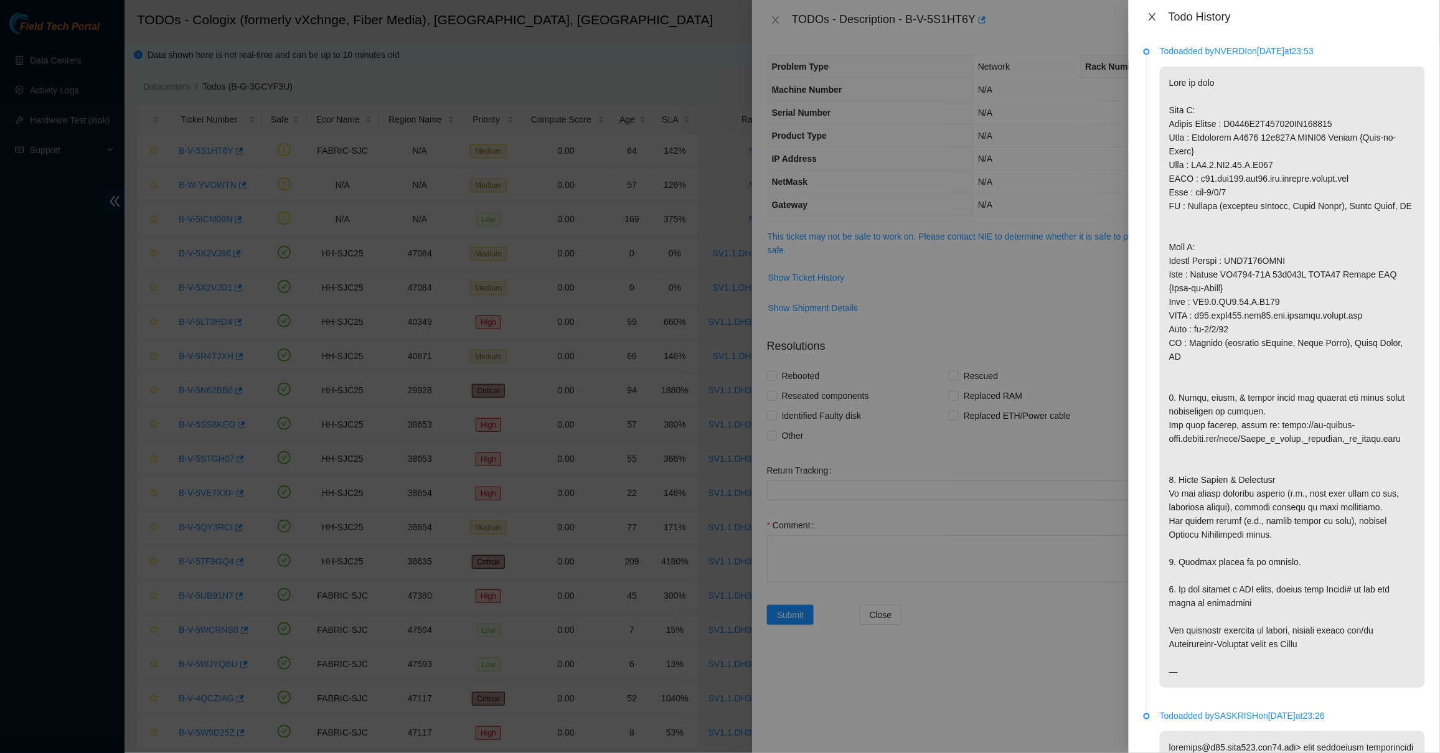
click at [1153, 16] on icon "close" at bounding box center [1153, 17] width 10 height 10
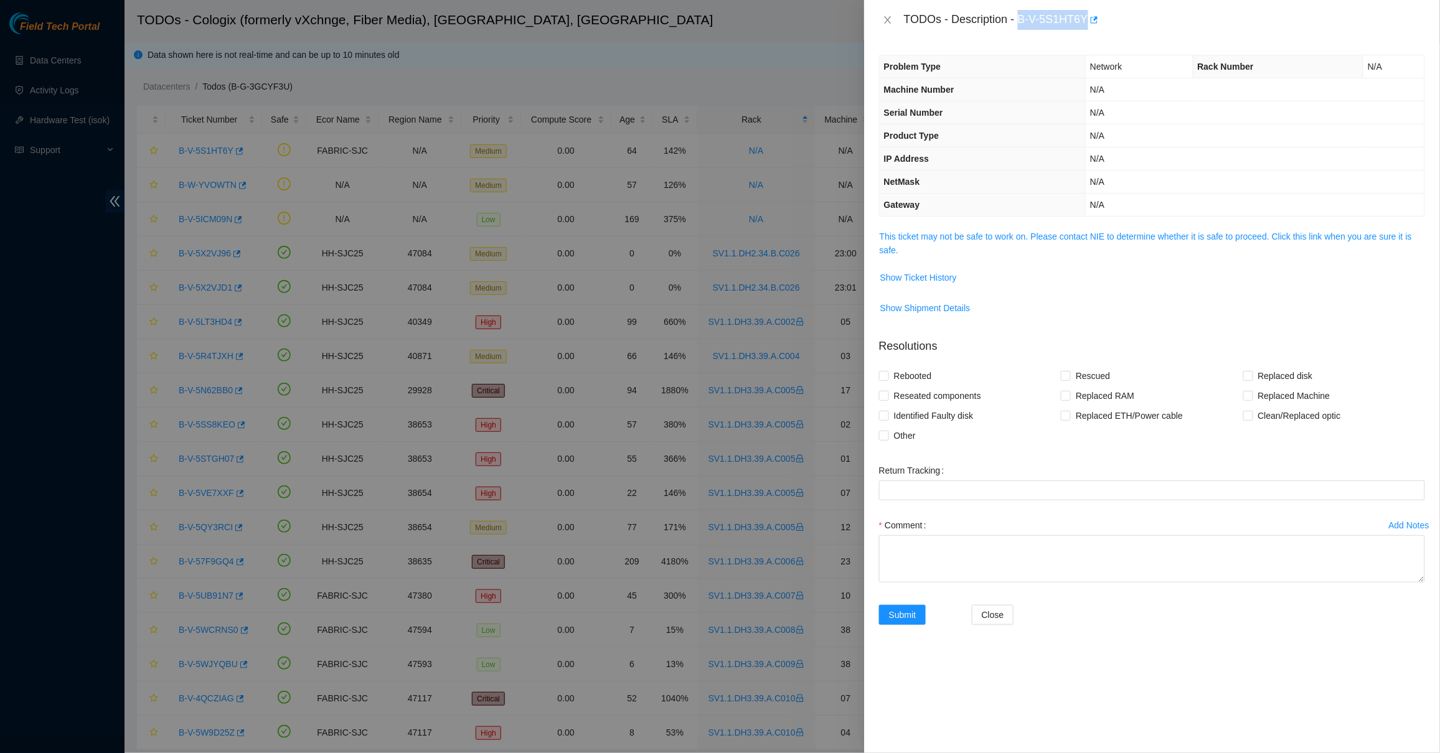
drag, startPoint x: 1092, startPoint y: 18, endPoint x: 1024, endPoint y: 12, distance: 68.1
click at [1024, 12] on div "TODOs - Description - B-V-5S1HT6Y" at bounding box center [1164, 20] width 521 height 20
copy div "B-V-5S1HT6Y"
click at [916, 234] on link "This ticket may not be safe to work on. Please contact NIE to determine whether…" at bounding box center [1146, 244] width 532 height 24
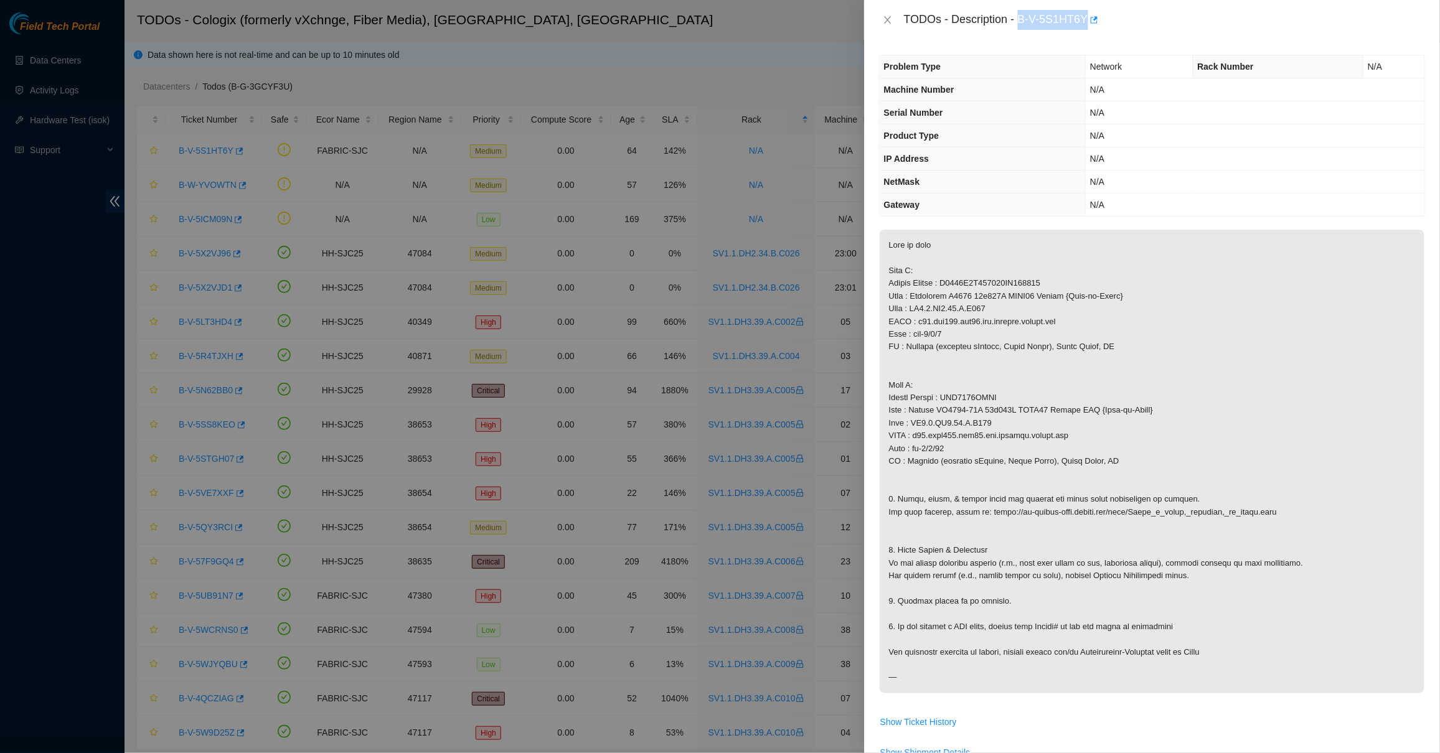
click at [916, 234] on p at bounding box center [1152, 462] width 545 height 464
click at [897, 14] on div "TODOs - Description - B-V-5S1HT6Y" at bounding box center [1152, 20] width 546 height 20
click at [894, 18] on button "Close" at bounding box center [887, 20] width 17 height 12
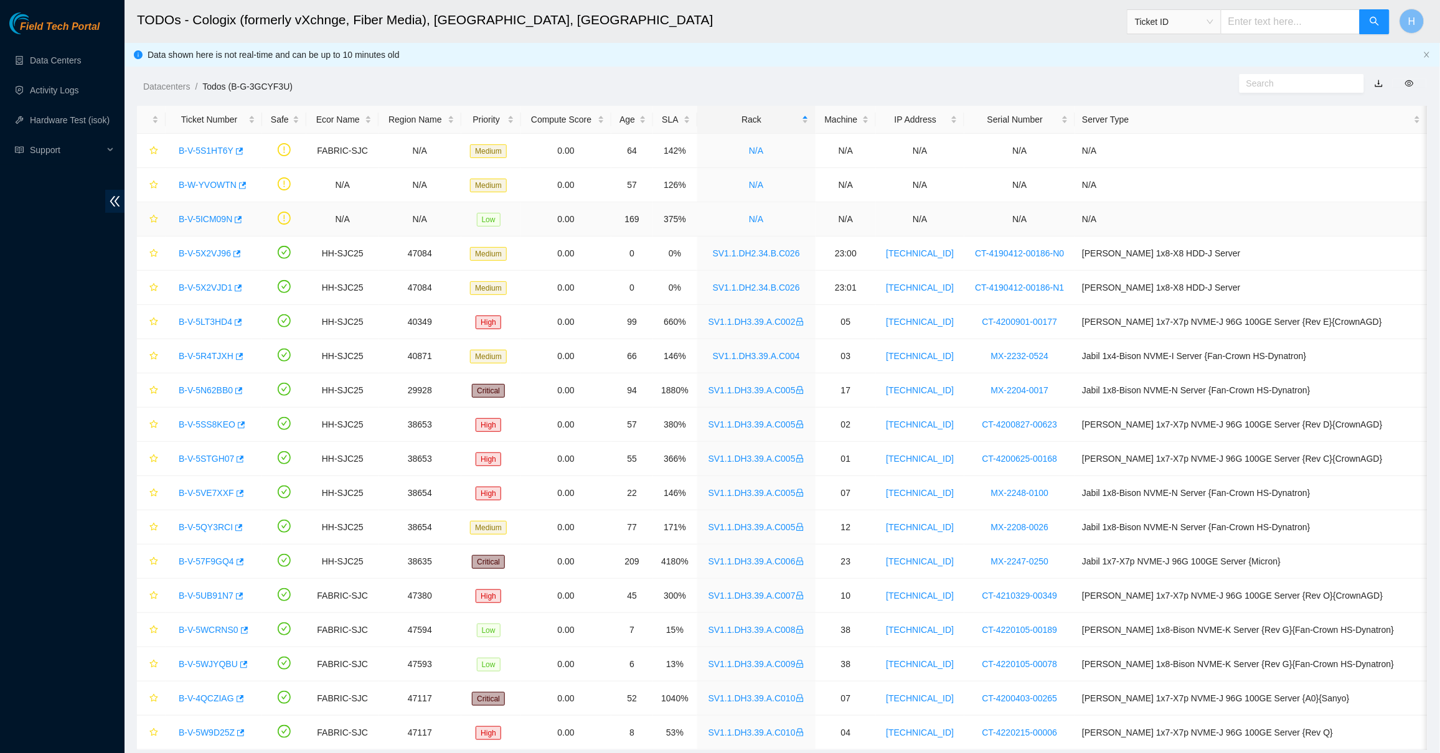
click at [1234, 216] on td "N/A" at bounding box center [1251, 219] width 352 height 34
